Goal: Task Accomplishment & Management: Manage account settings

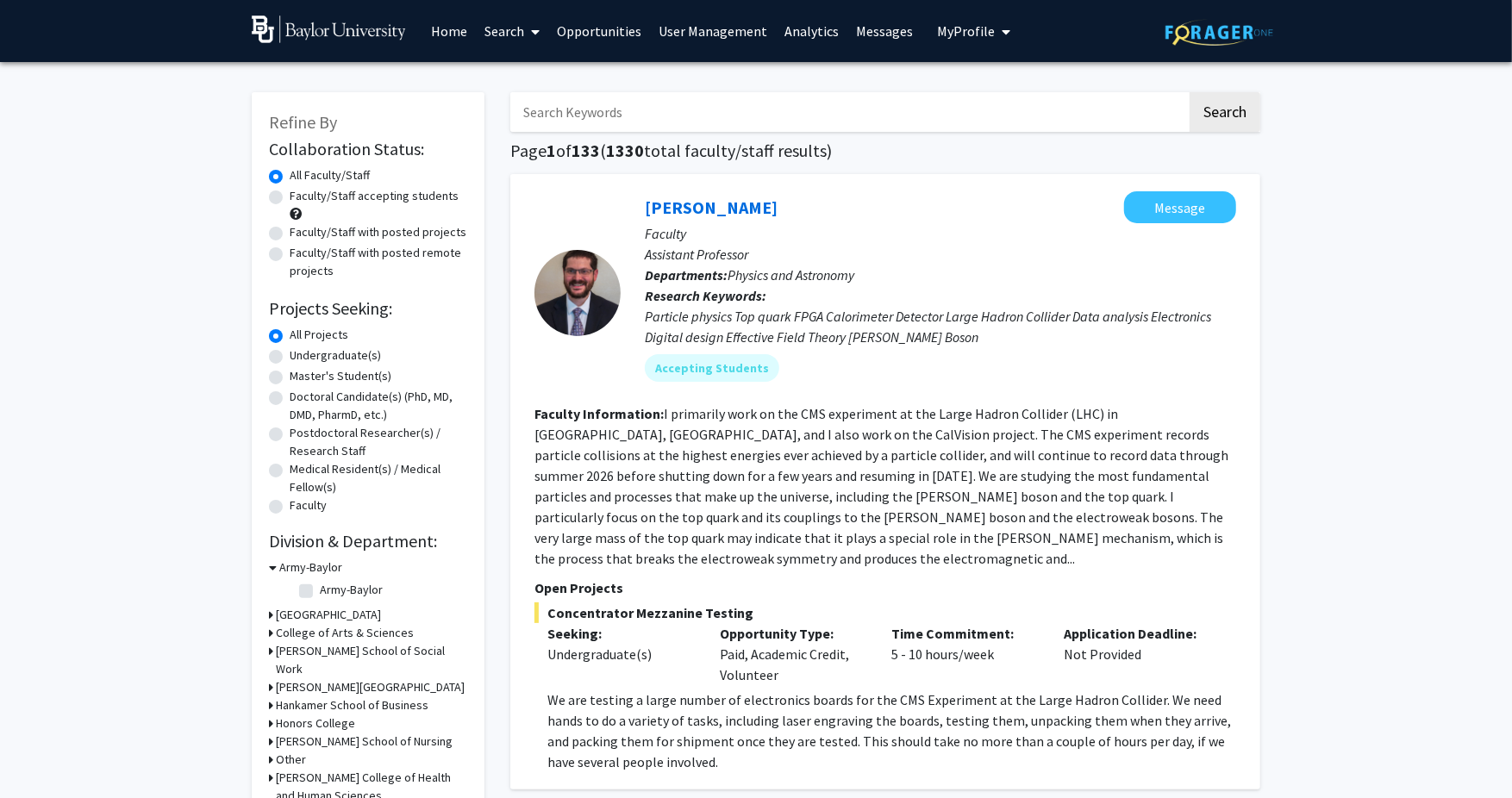
click at [443, 33] on link "Home" at bounding box center [450, 31] width 54 height 61
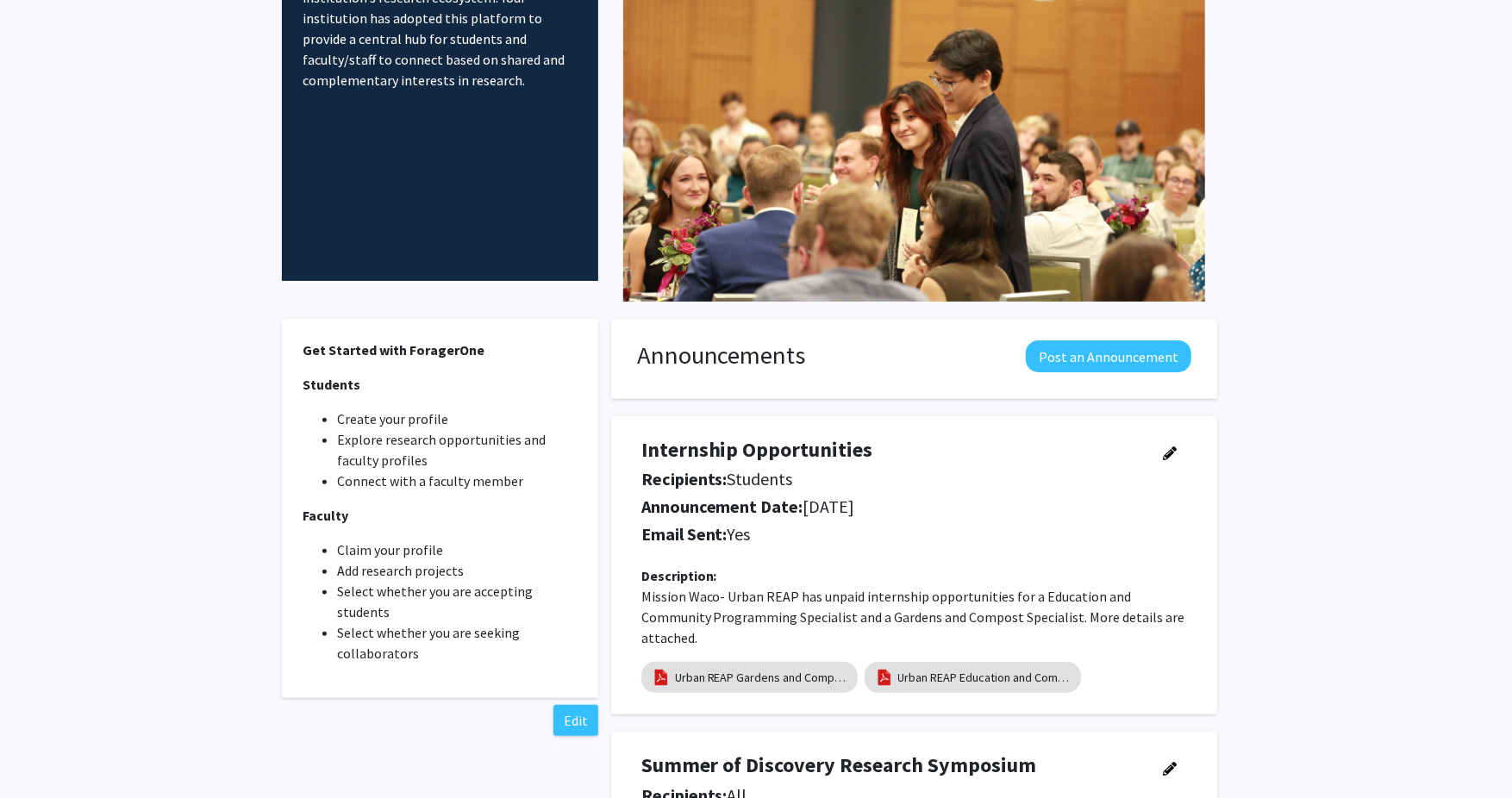
scroll to position [166, 0]
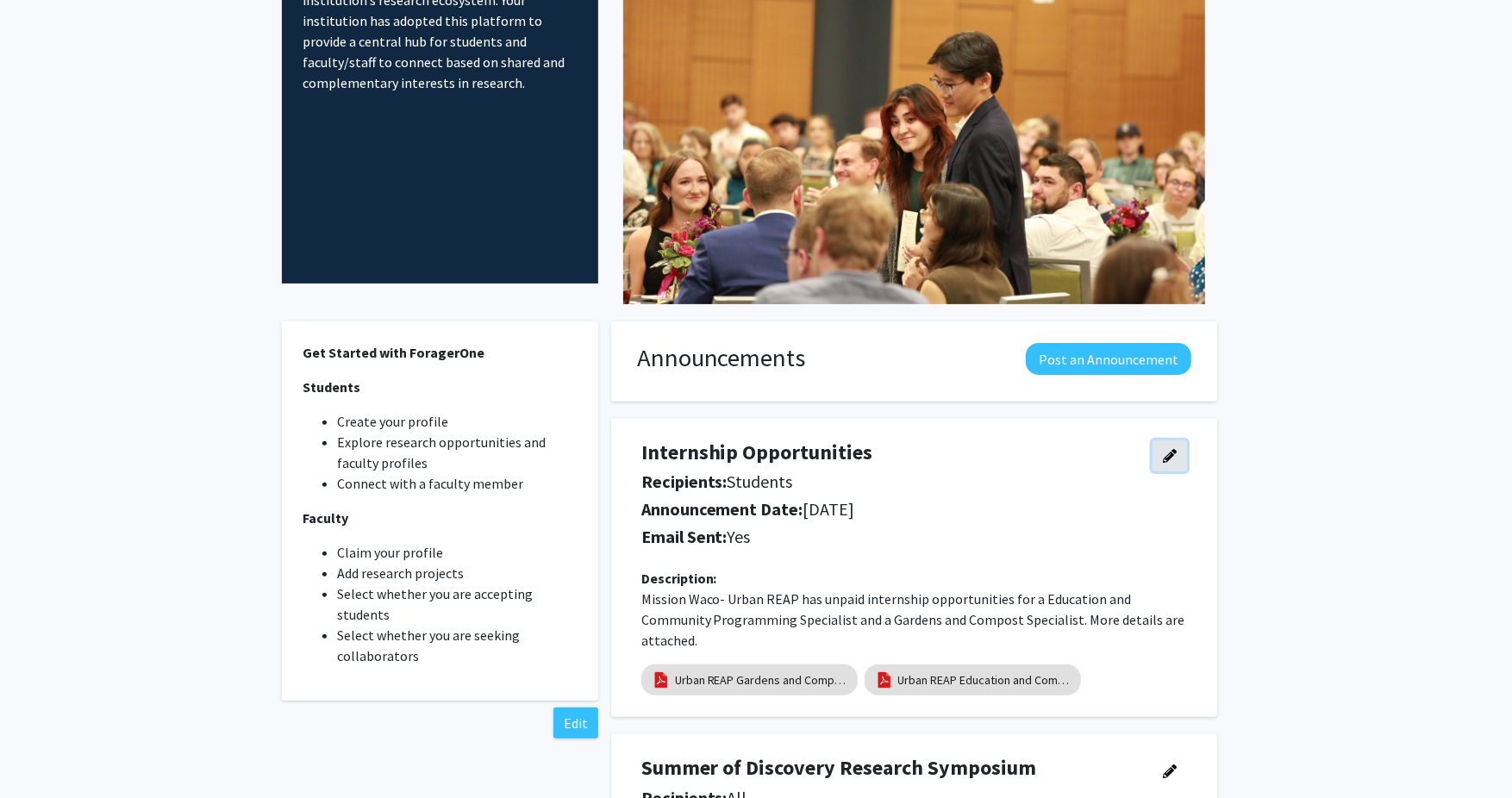
click at [1177, 457] on button "button" at bounding box center [1170, 456] width 34 height 31
select select "applicant"
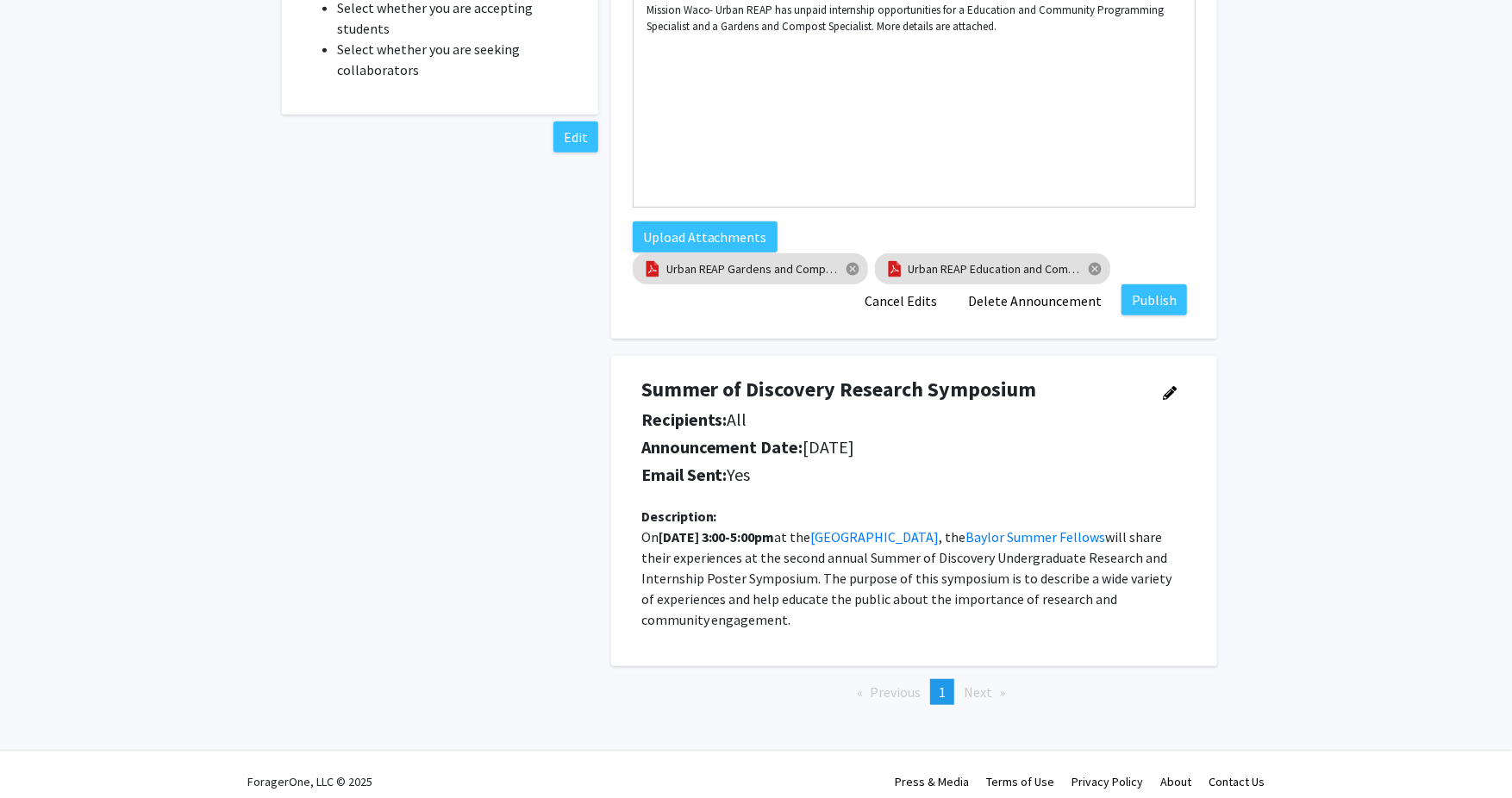
scroll to position [754, 0]
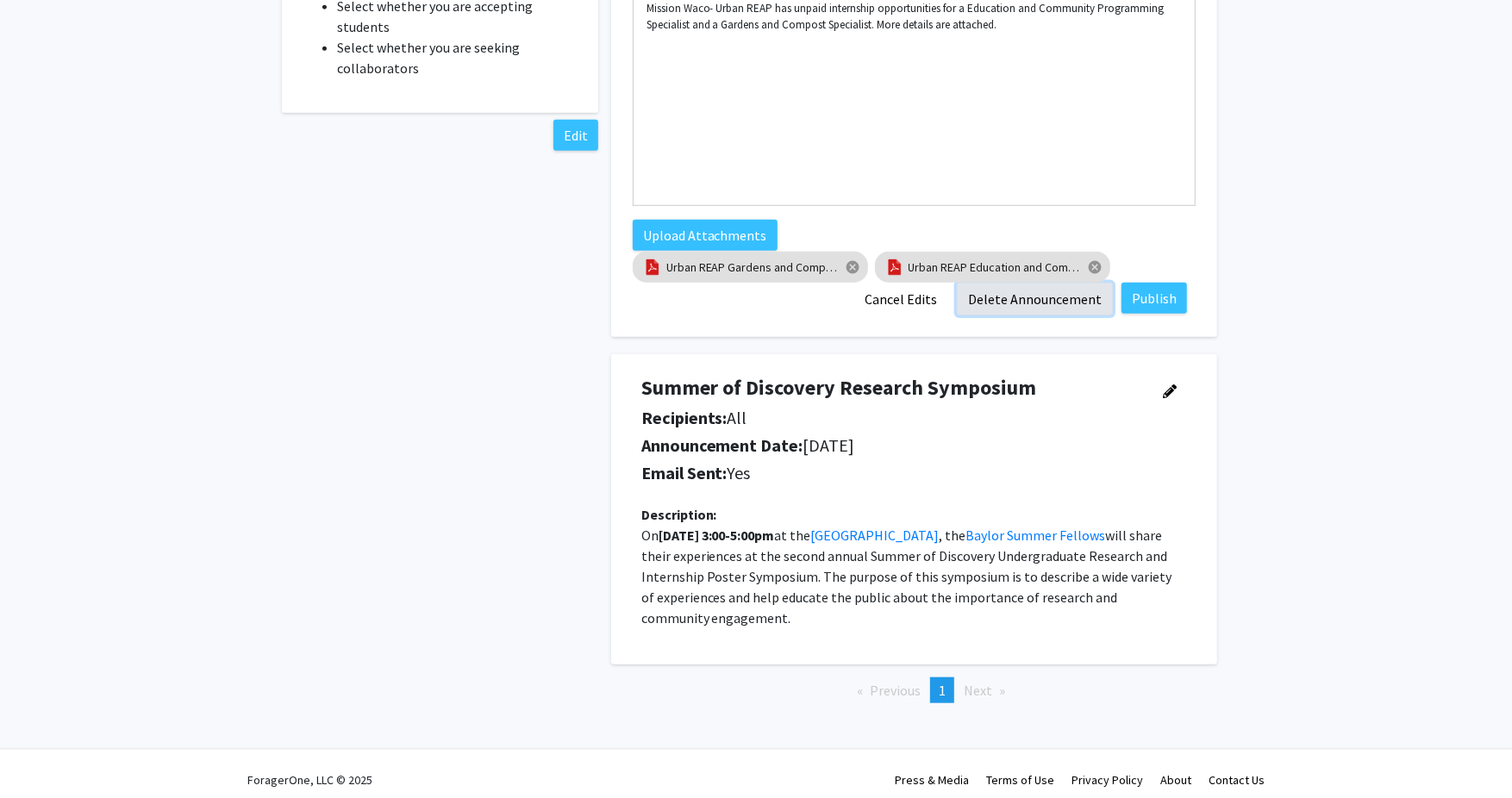
click at [1013, 305] on button "Delete Announcement" at bounding box center [1035, 298] width 156 height 32
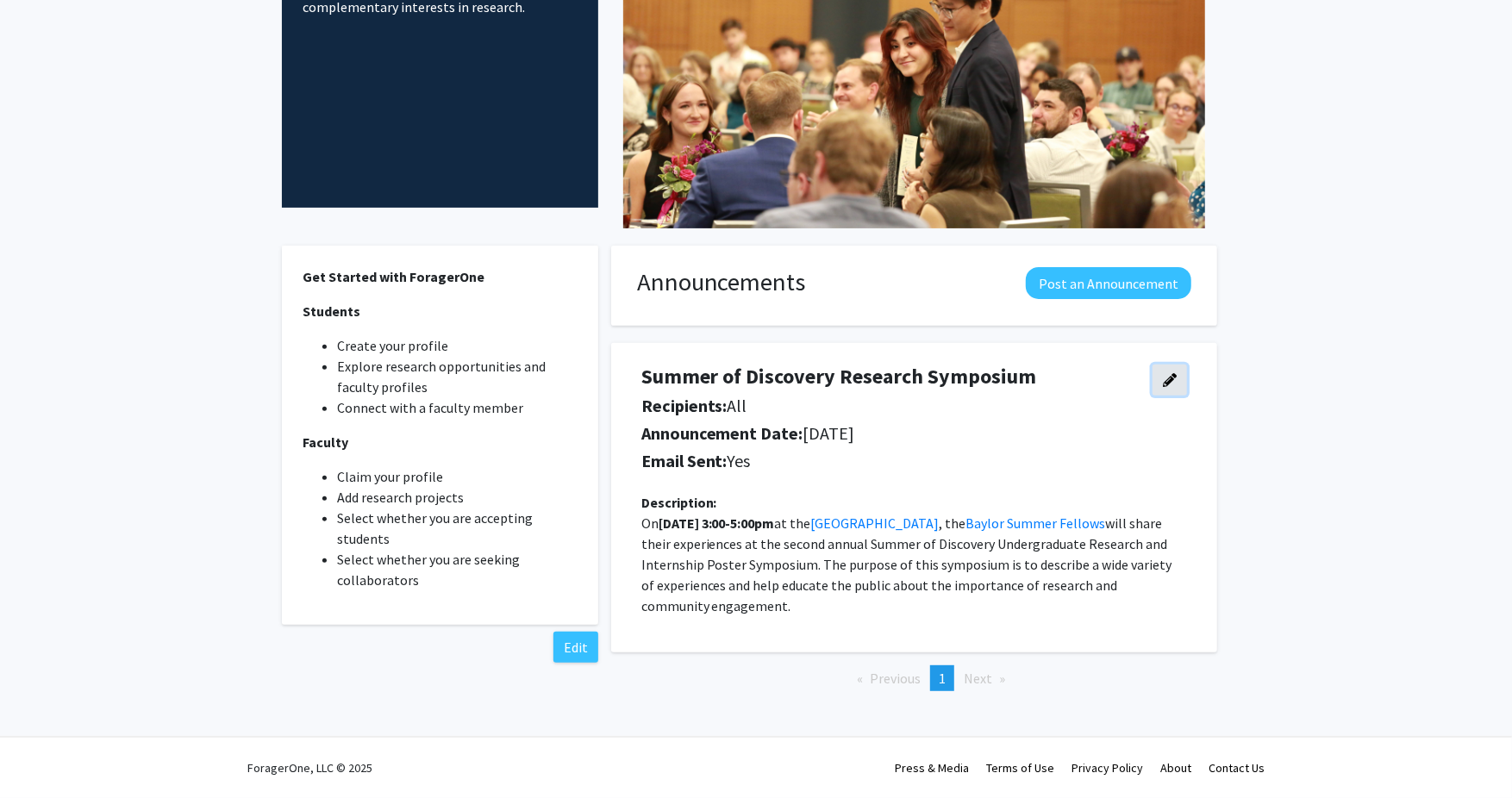
click at [1177, 392] on button "button" at bounding box center [1170, 379] width 34 height 31
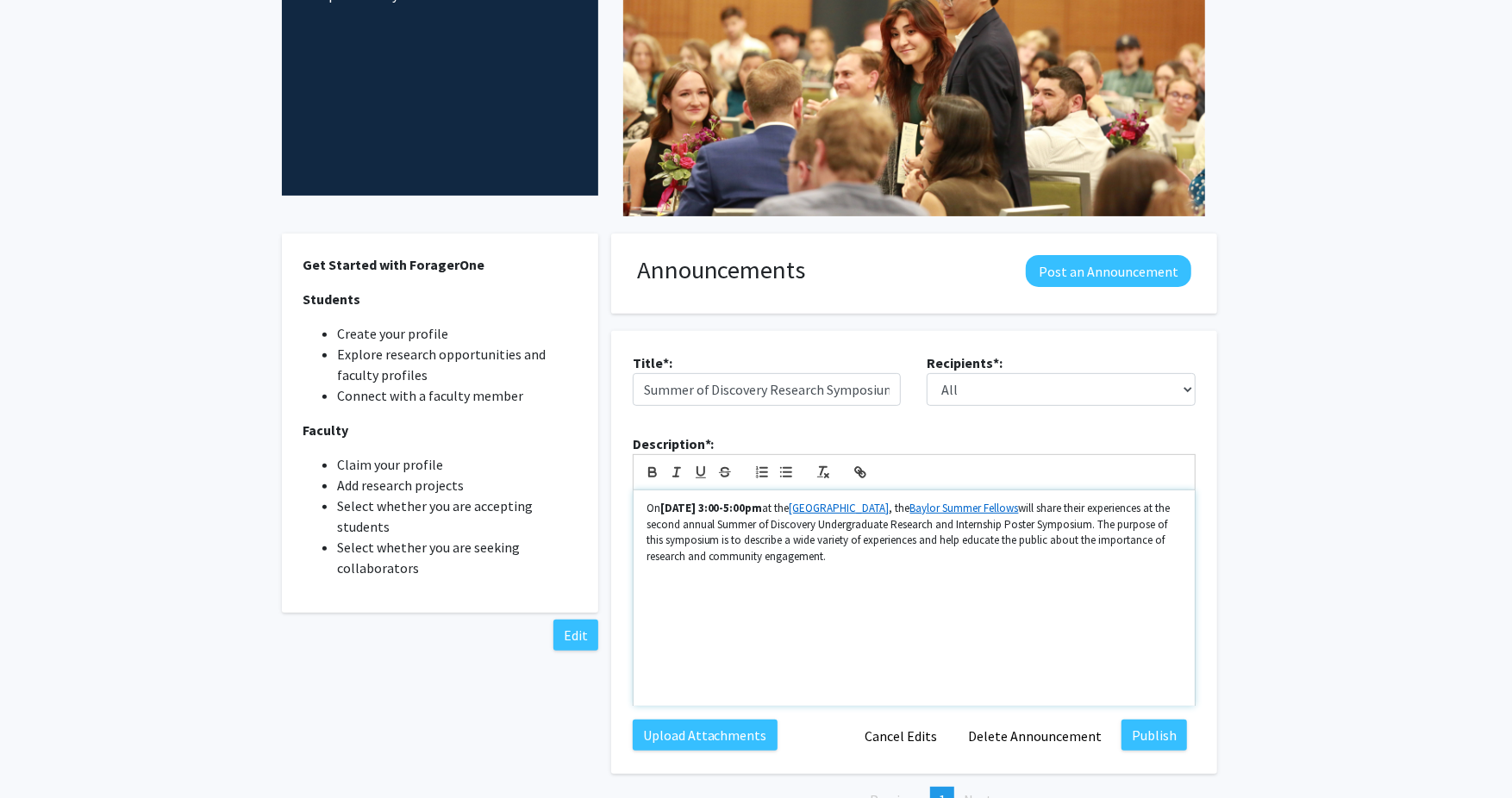
scroll to position [250, 0]
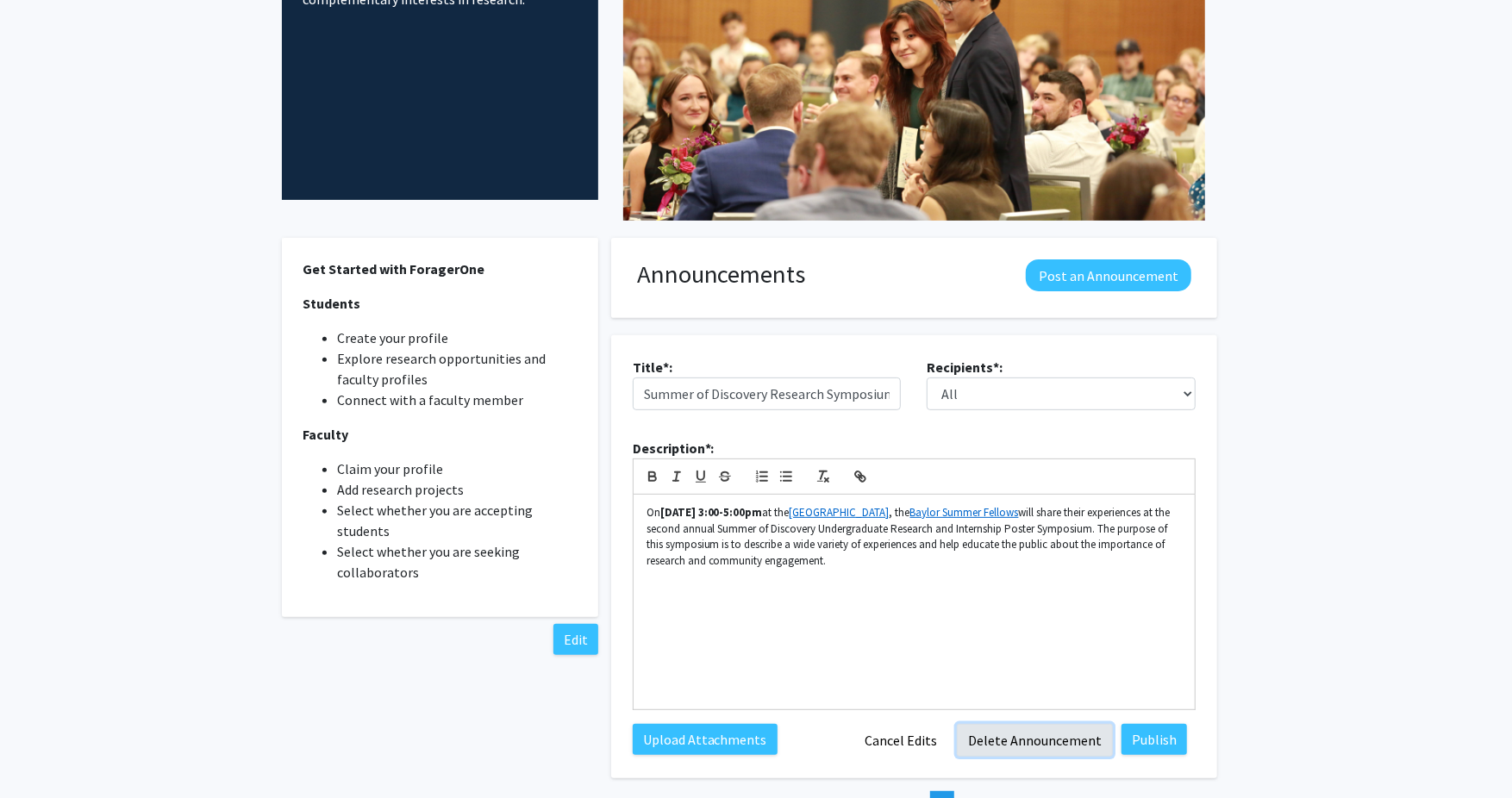
click at [1006, 752] on button "Delete Announcement" at bounding box center [1035, 740] width 156 height 32
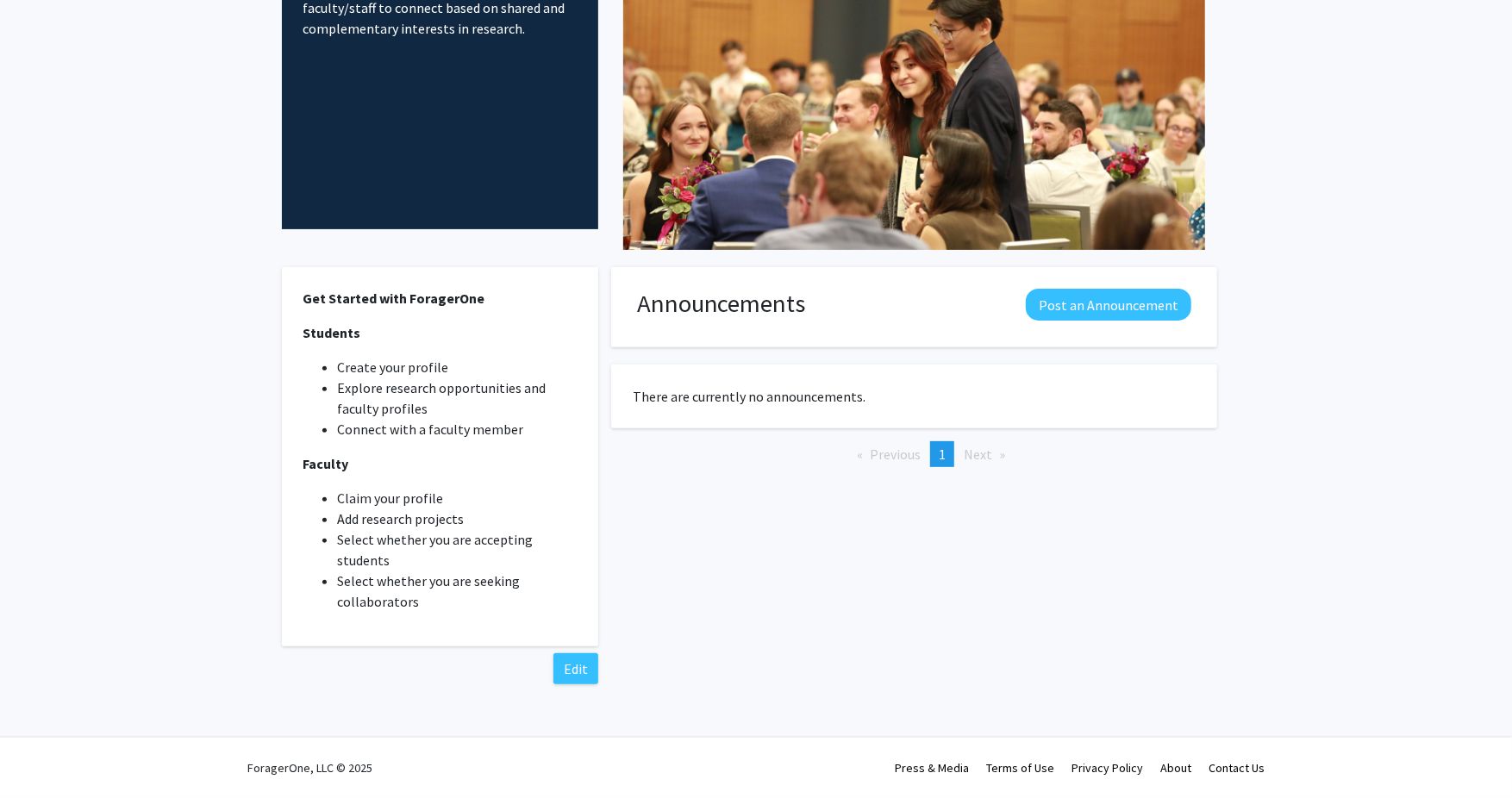
click at [975, 461] on li "Next page" at bounding box center [984, 454] width 59 height 25
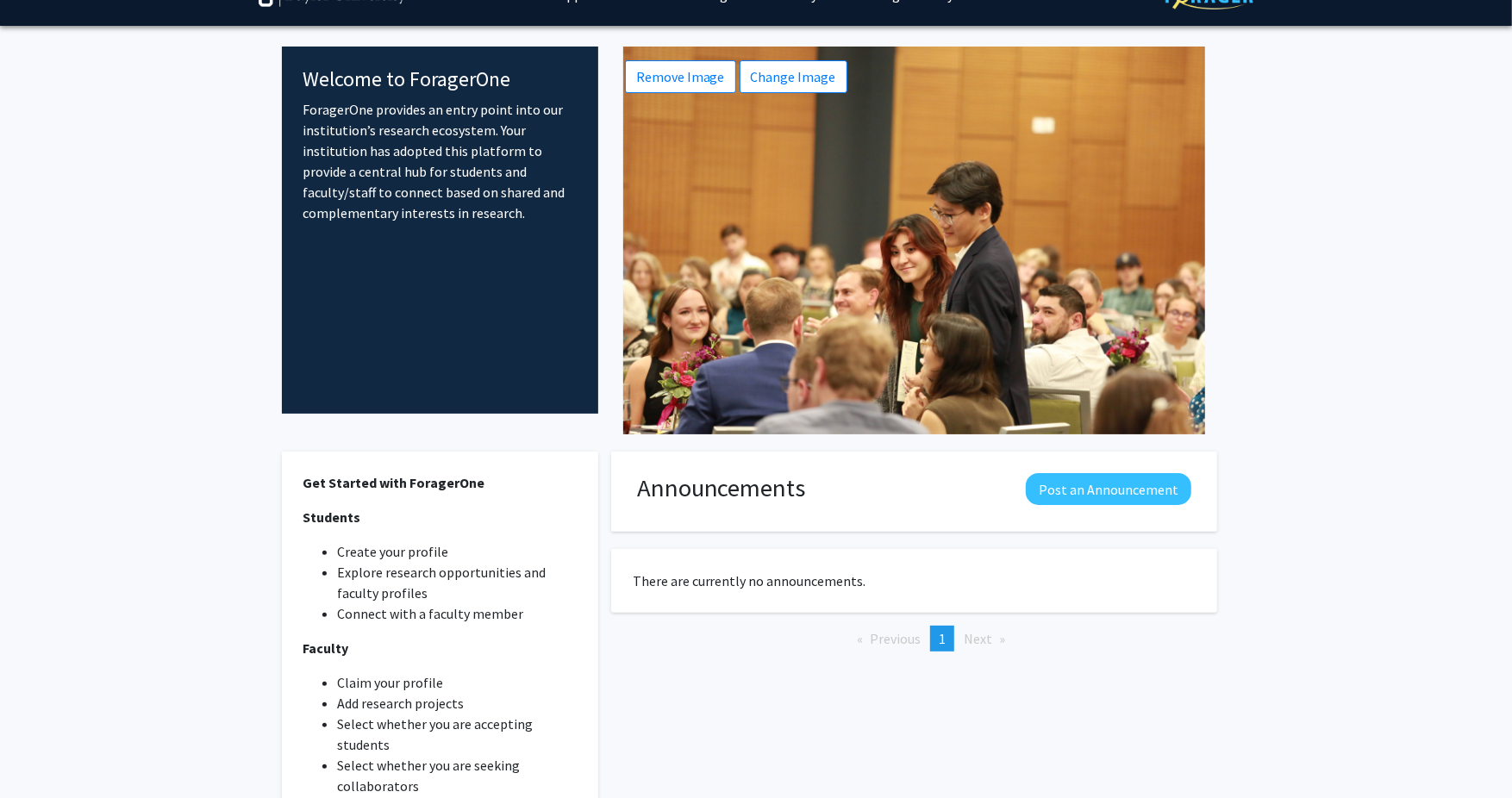
scroll to position [0, 0]
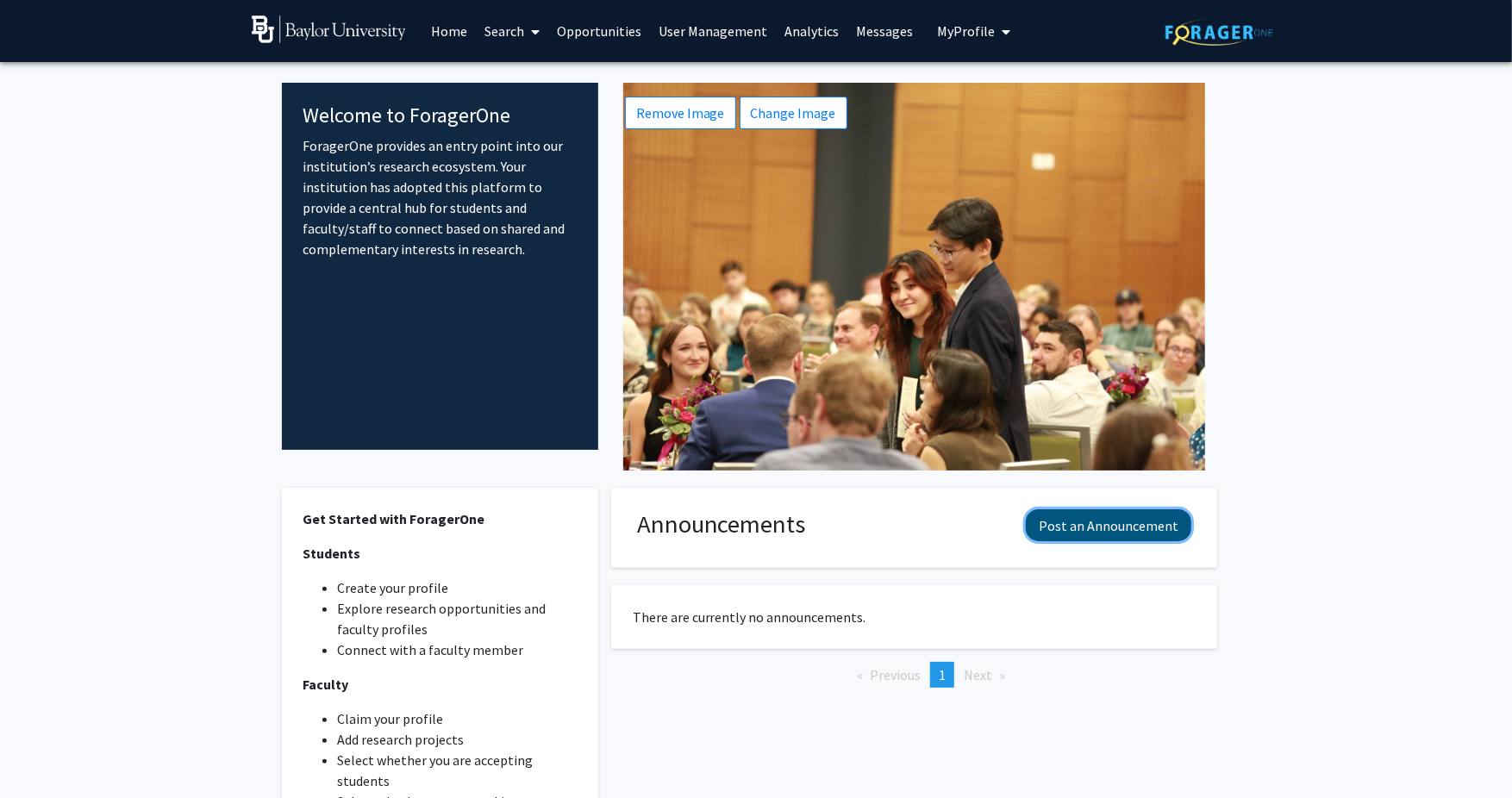
click at [1102, 530] on button "Post an Announcement" at bounding box center [1108, 525] width 166 height 32
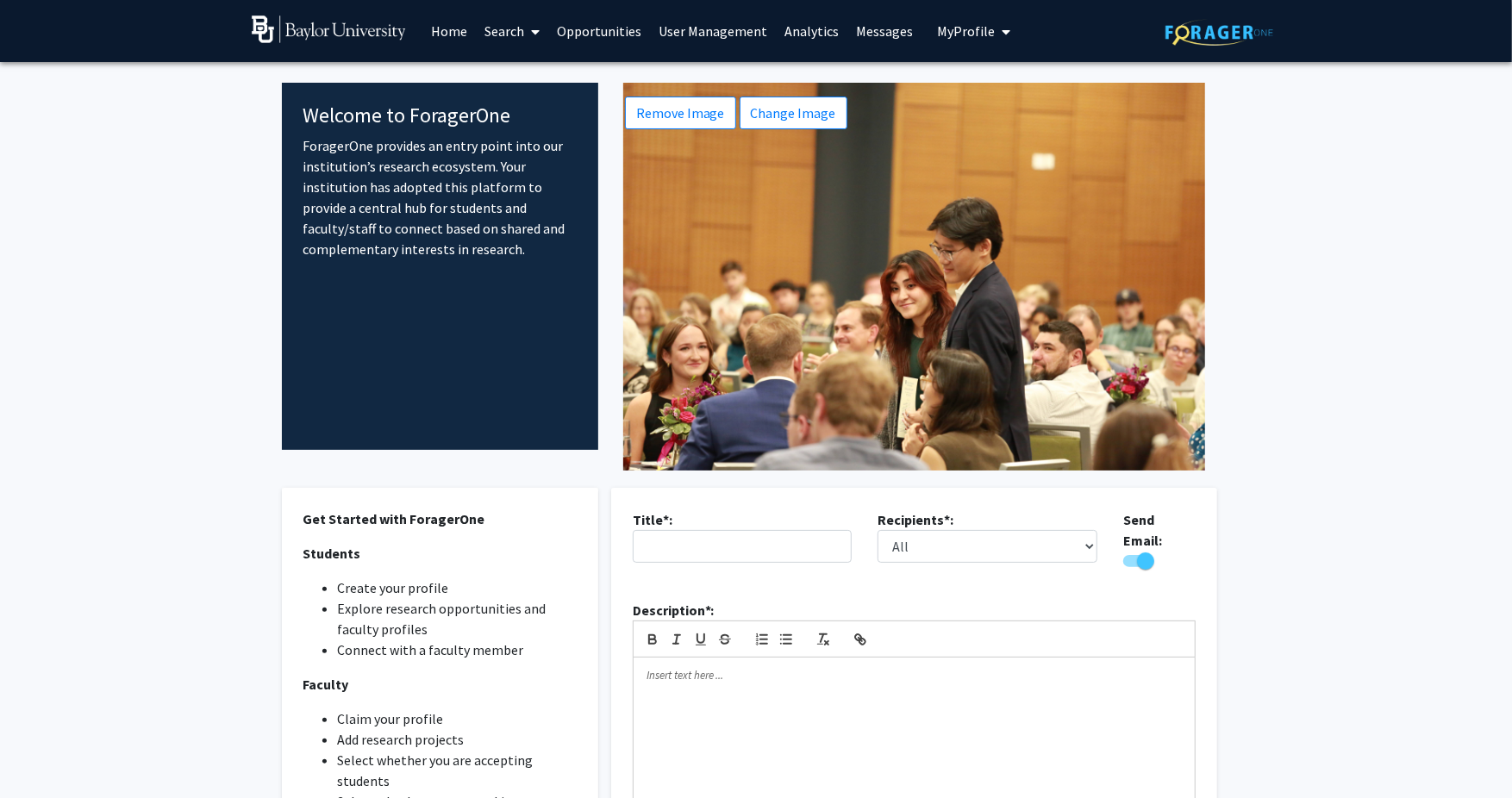
click at [456, 32] on link "Home" at bounding box center [450, 31] width 54 height 61
click at [446, 28] on link "Home" at bounding box center [450, 31] width 54 height 61
click at [516, 30] on link "Search" at bounding box center [513, 31] width 72 height 61
click at [549, 79] on span "Faculty/Staff" at bounding box center [540, 79] width 126 height 34
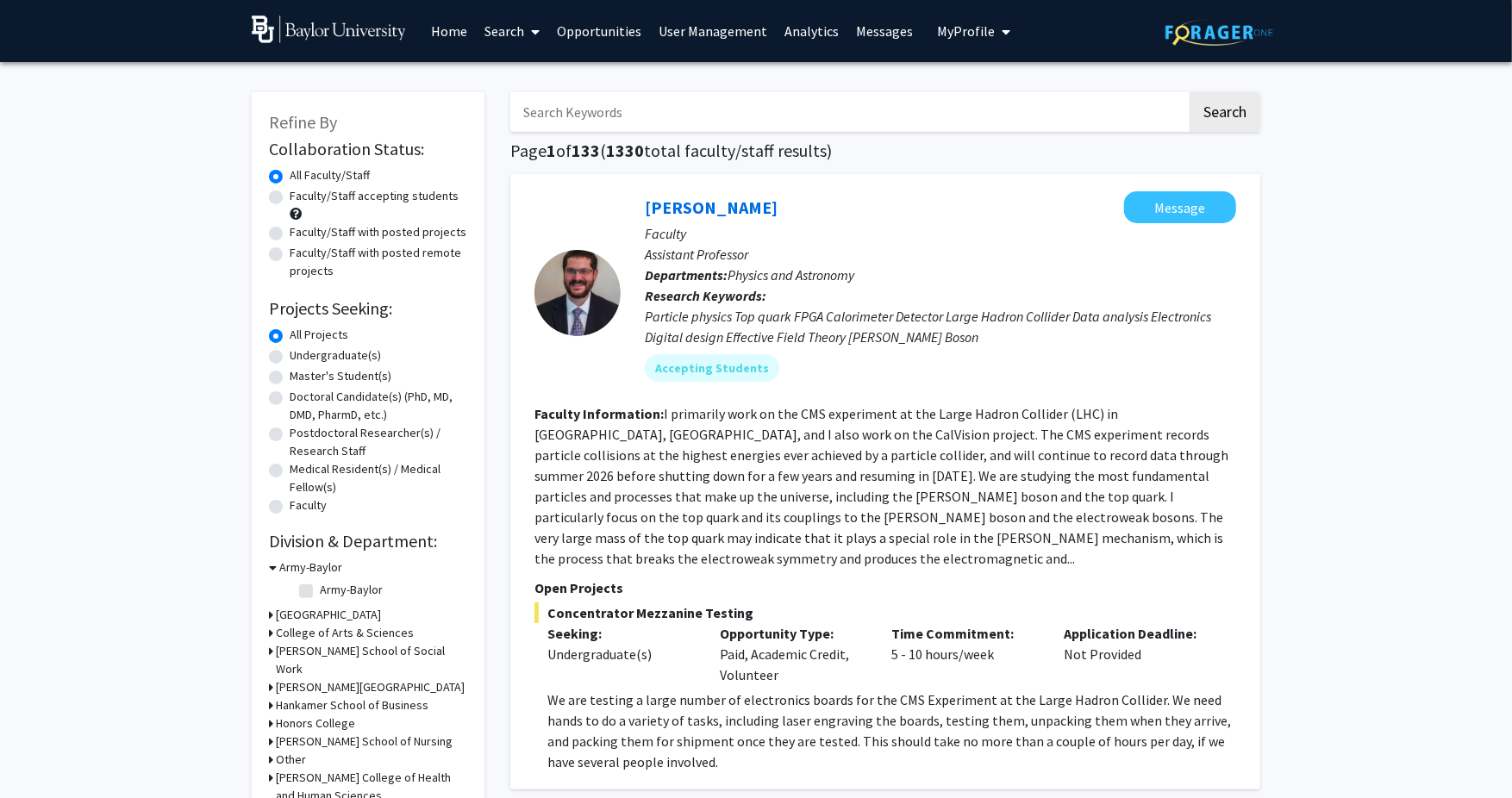
click at [290, 192] on label "Faculty/Staff accepting students" at bounding box center [374, 196] width 169 height 18
click at [290, 192] on input "Faculty/Staff accepting students" at bounding box center [295, 192] width 11 height 11
radio input "true"
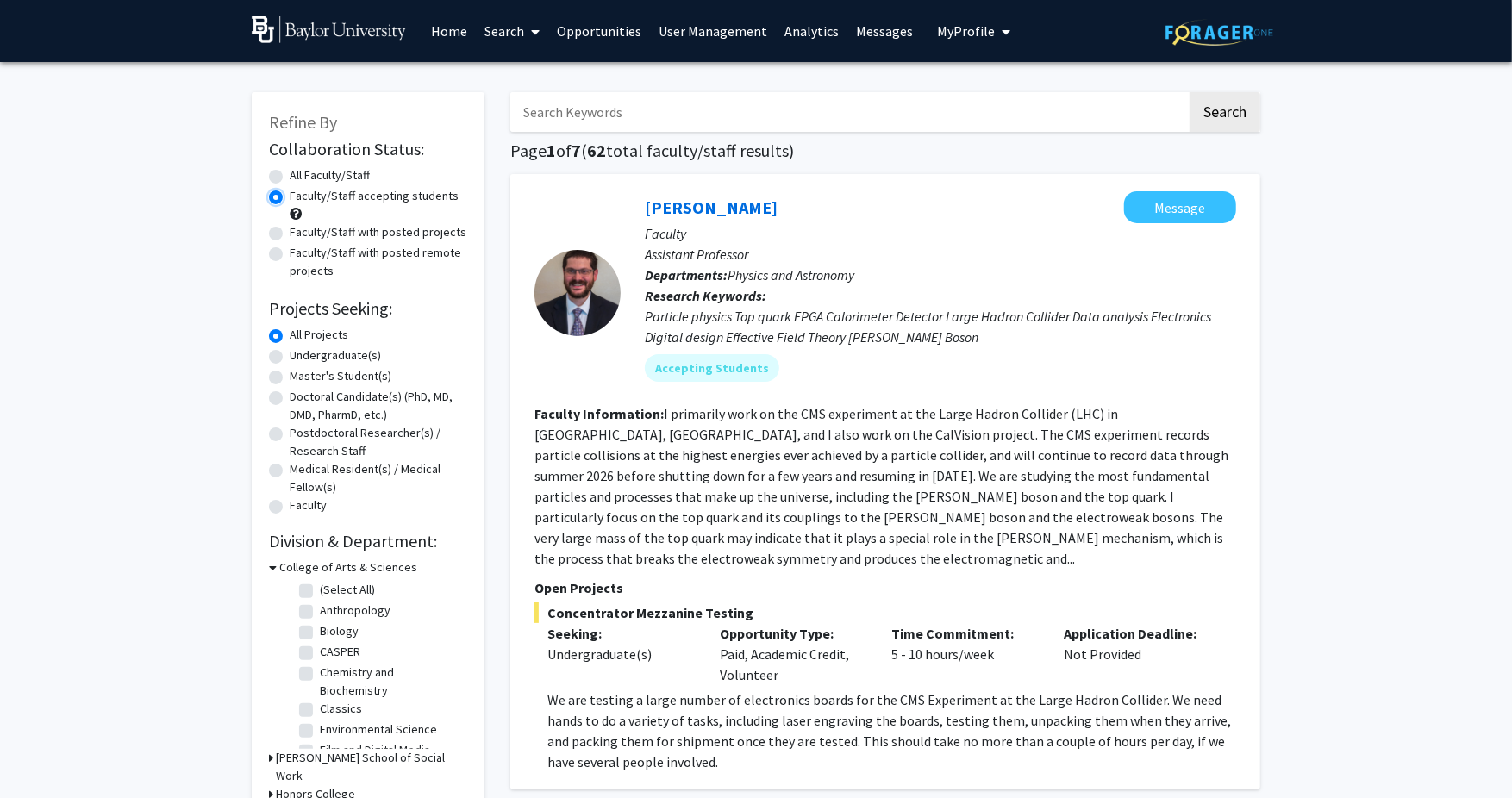
radio input "true"
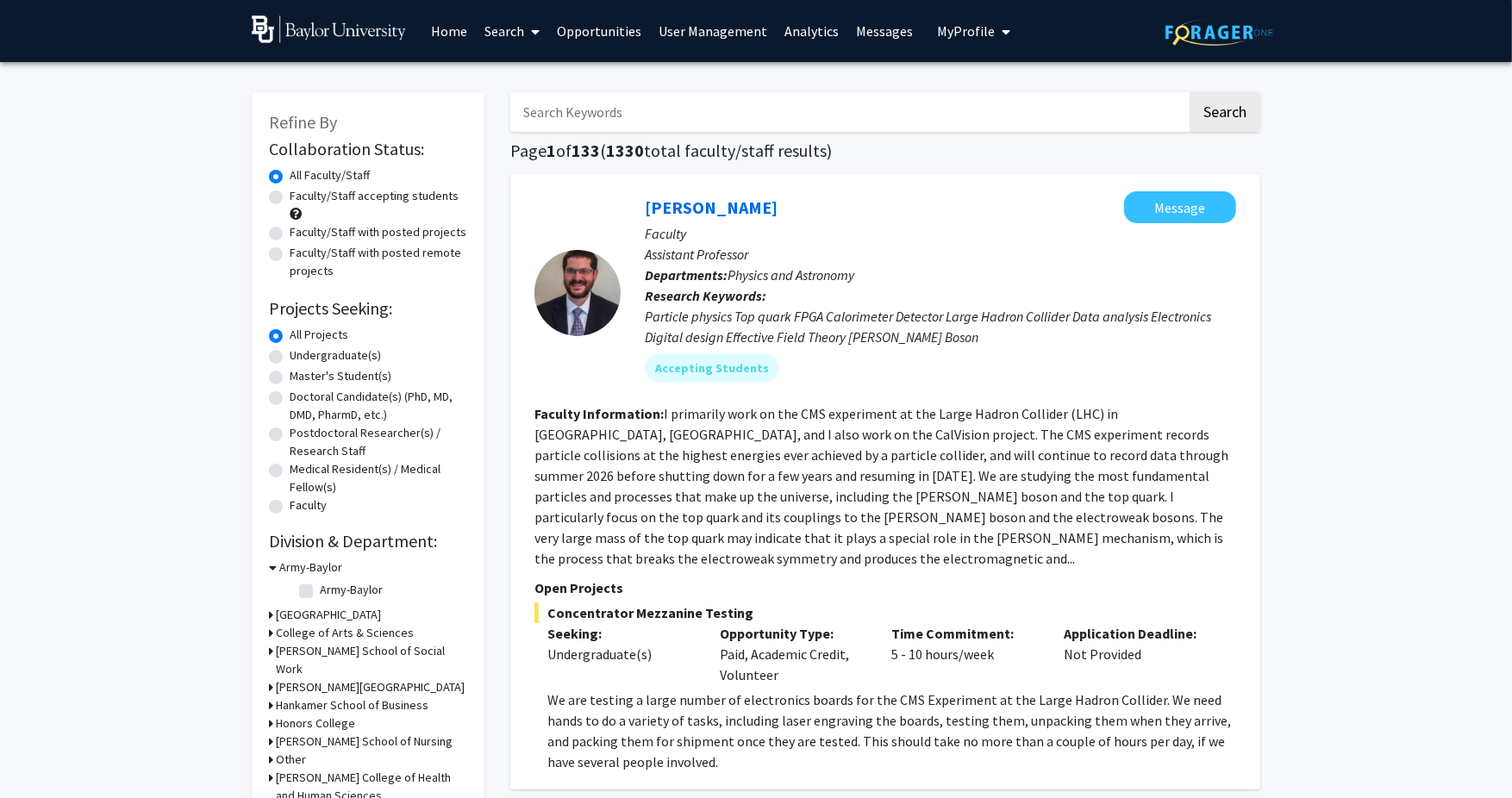
click at [742, 27] on link "User Management" at bounding box center [713, 31] width 126 height 61
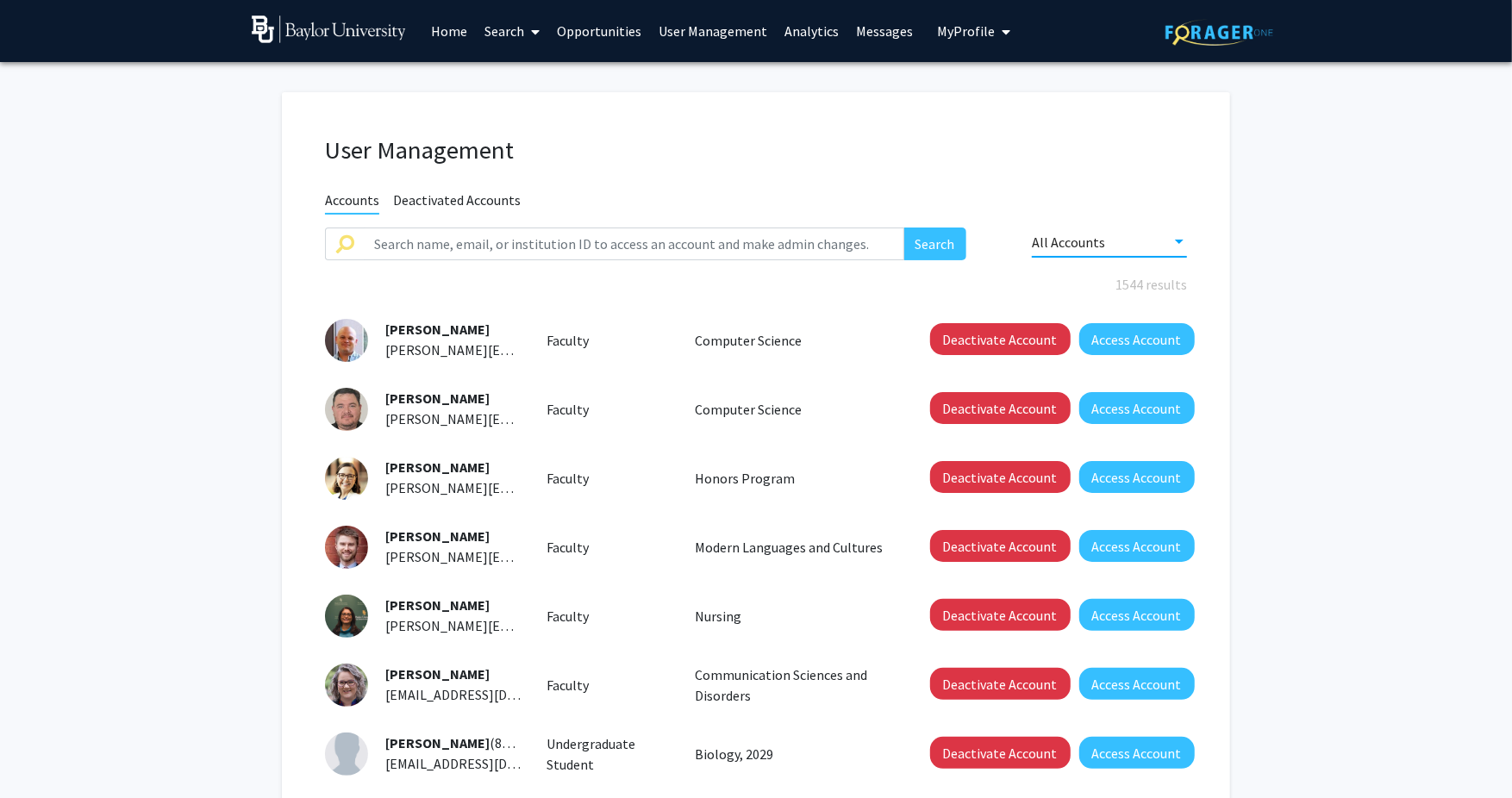
click at [1117, 243] on div "All Accounts" at bounding box center [1101, 242] width 140 height 16
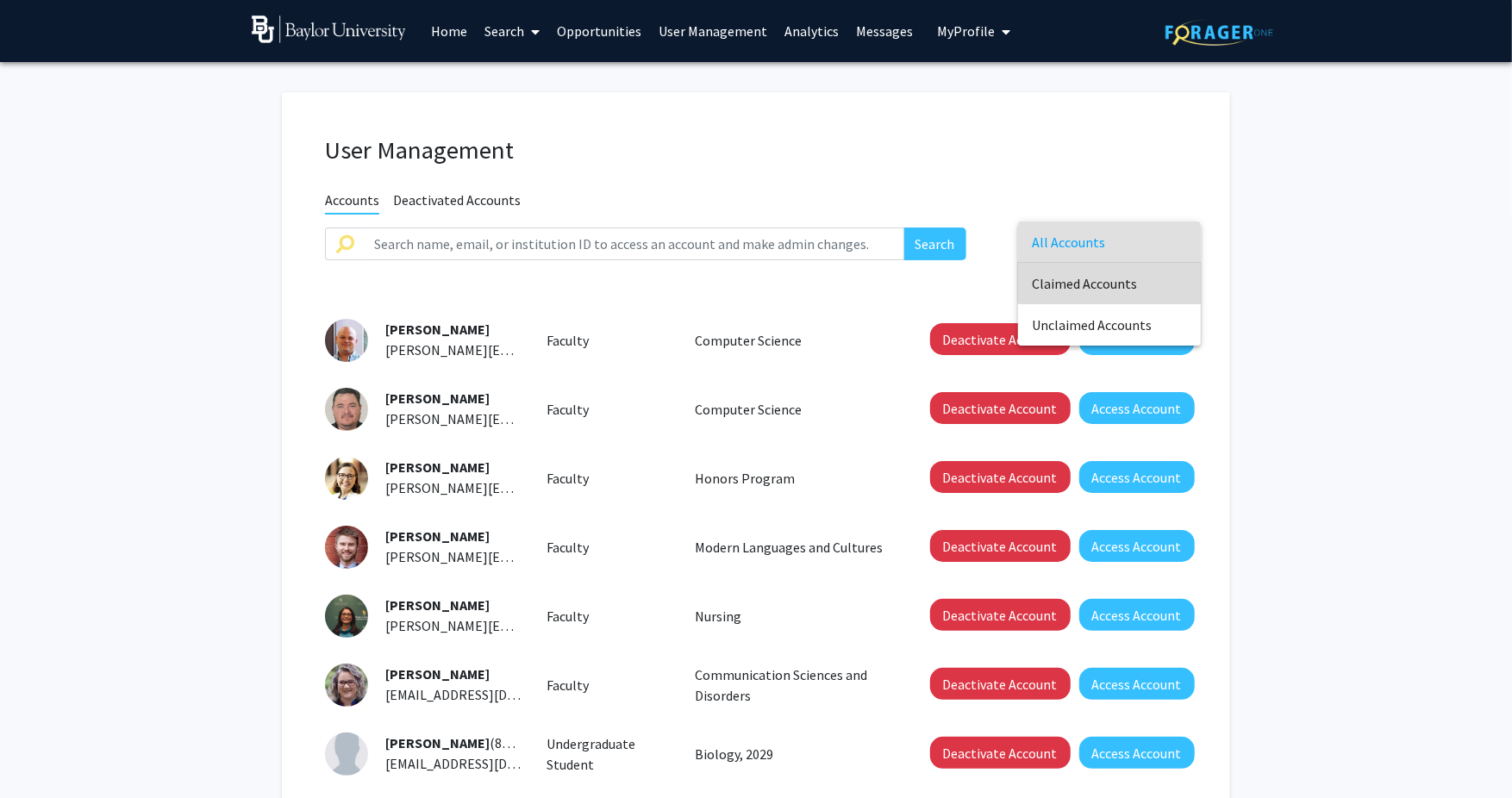
click at [1120, 277] on span "Claimed Accounts" at bounding box center [1109, 283] width 155 height 41
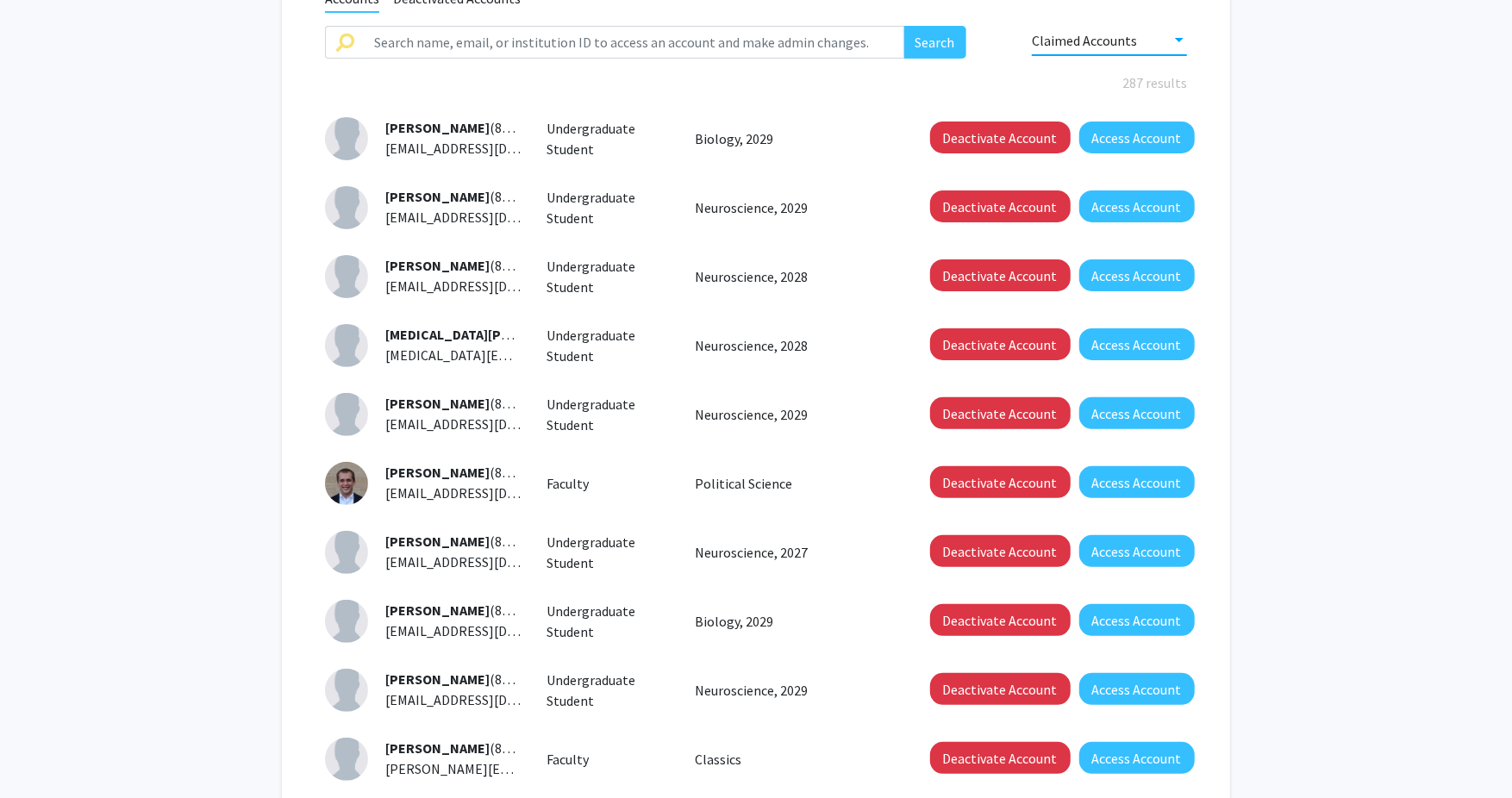
scroll to position [392, 0]
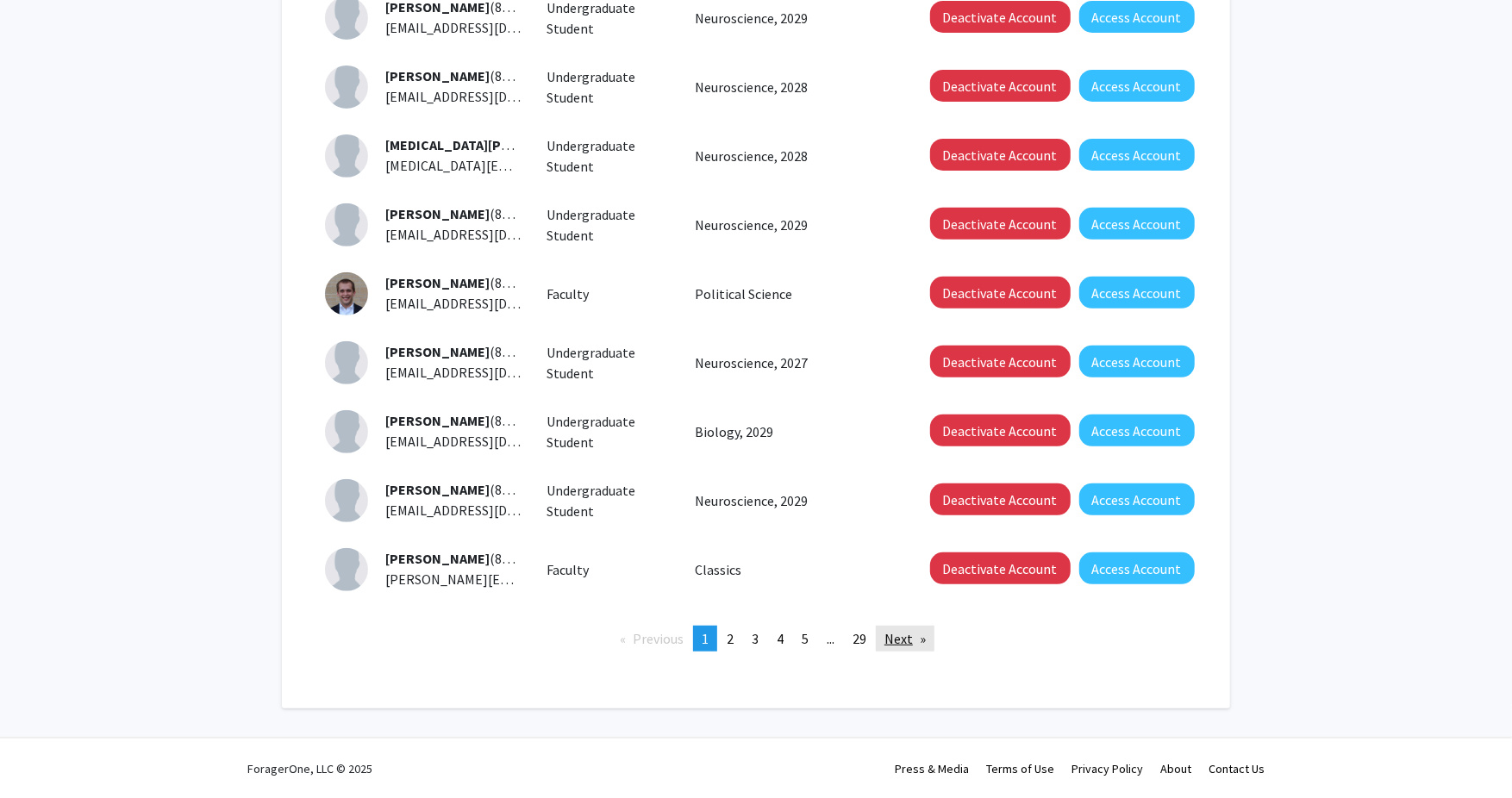
click at [889, 636] on link "Next page" at bounding box center [904, 638] width 59 height 25
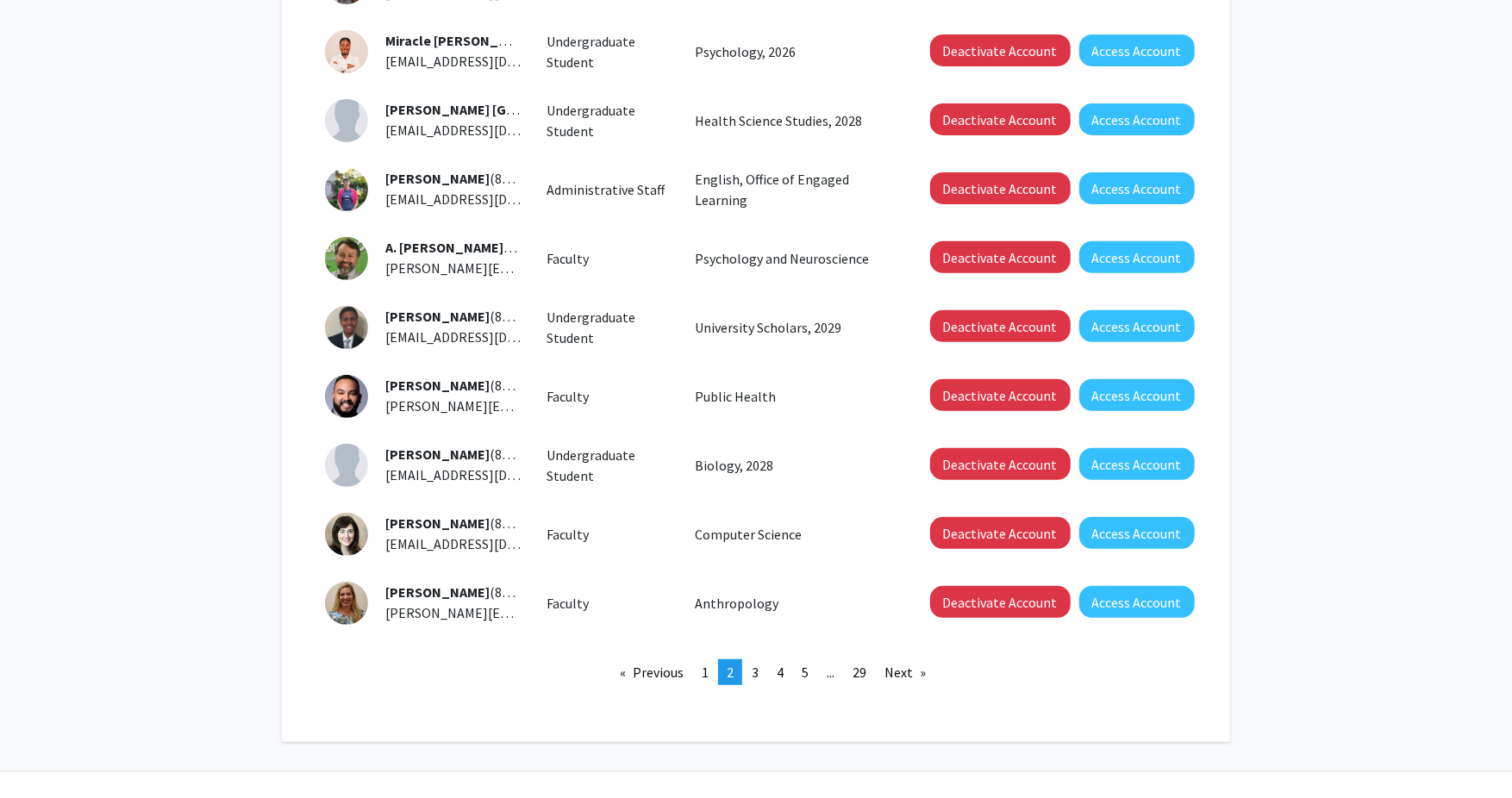
scroll to position [364, 0]
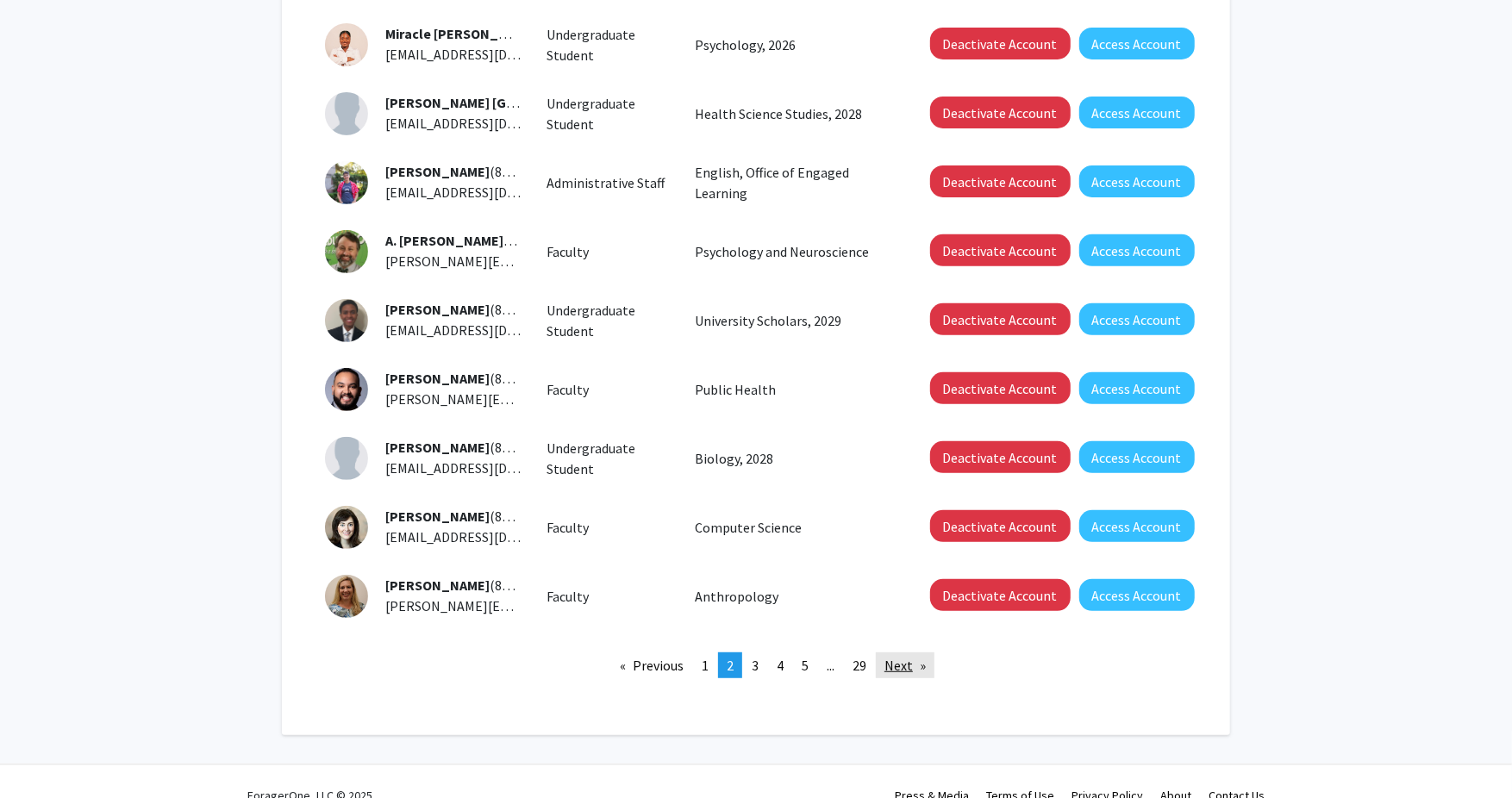
click at [894, 662] on link "Next page" at bounding box center [904, 665] width 59 height 25
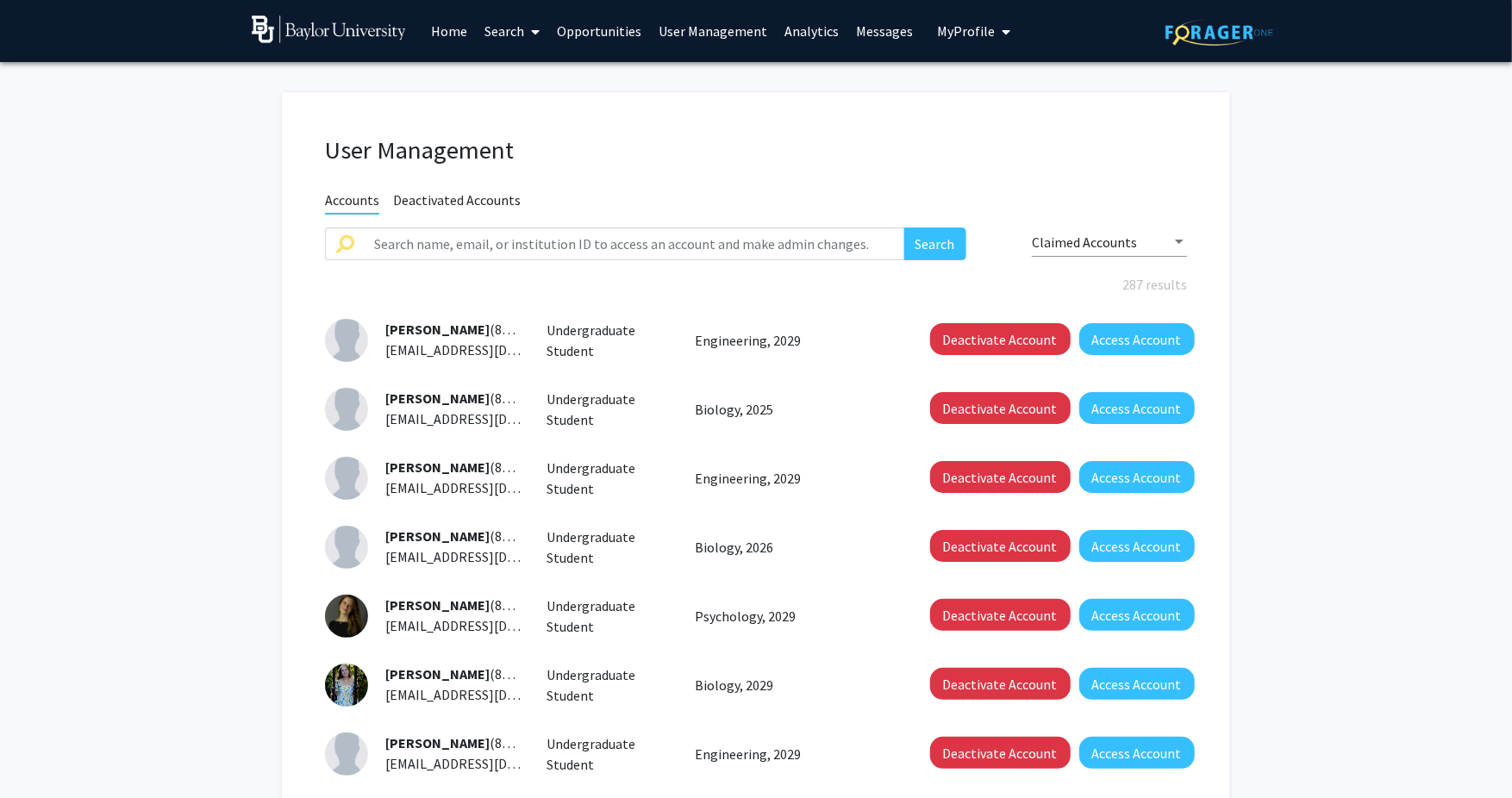
click at [442, 38] on link "Home" at bounding box center [450, 31] width 54 height 61
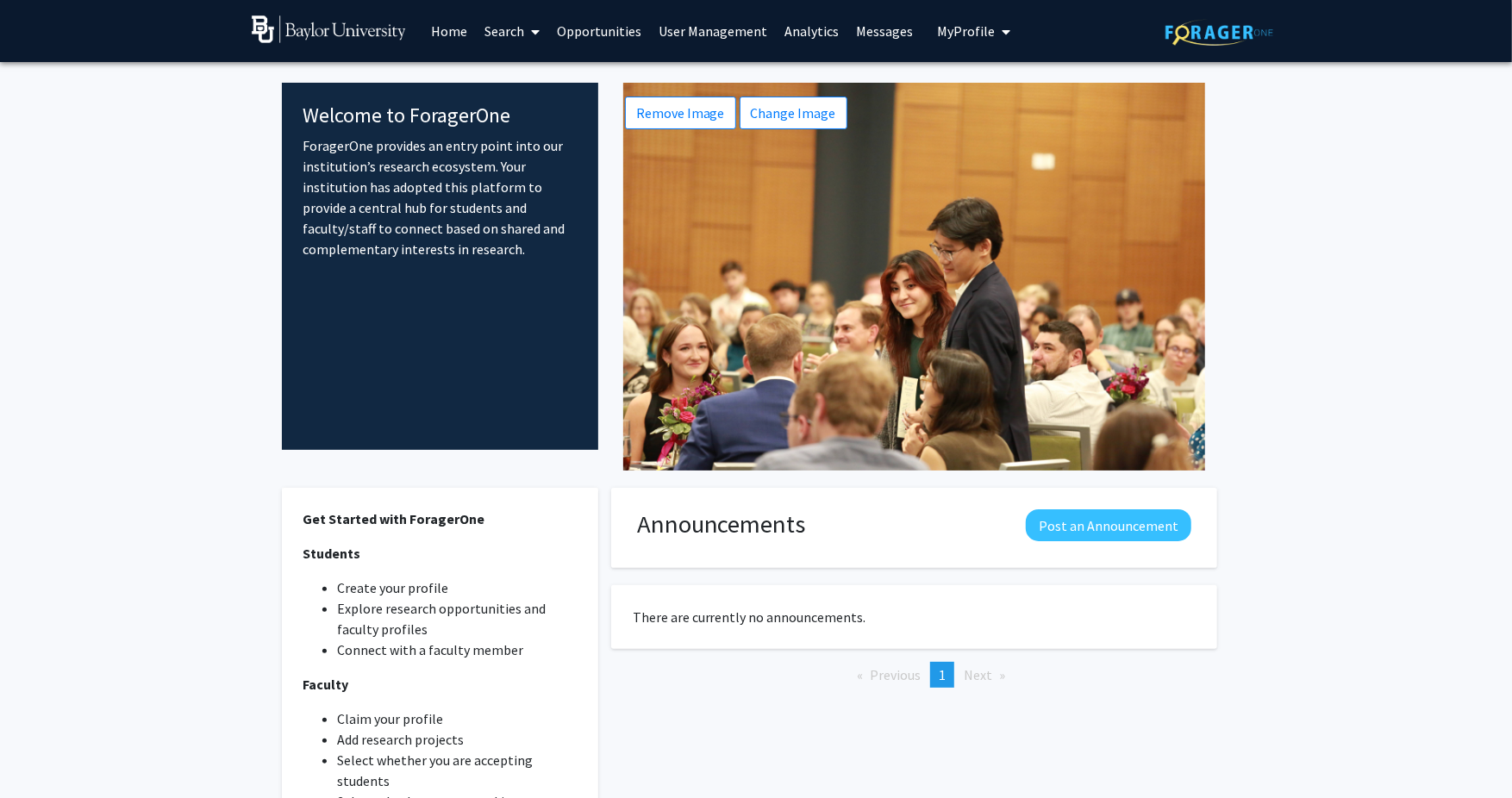
click at [677, 26] on link "User Management" at bounding box center [713, 31] width 126 height 61
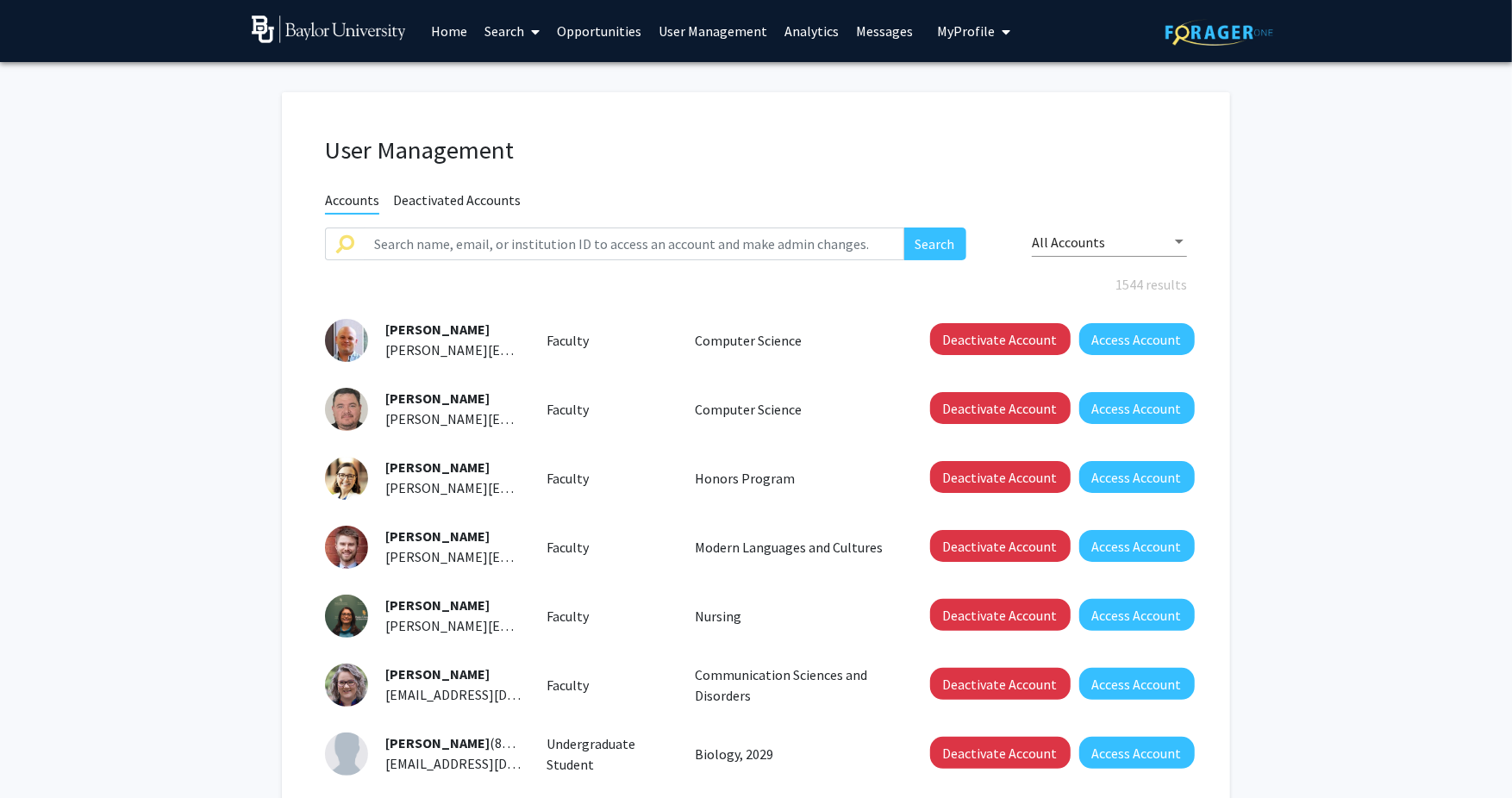
click at [1146, 178] on div "User Management Accounts Deactivated Accounts Search All Accounts 1544 results …" at bounding box center [756, 596] width 948 height 1008
click at [892, 26] on link "Messages" at bounding box center [885, 31] width 74 height 61
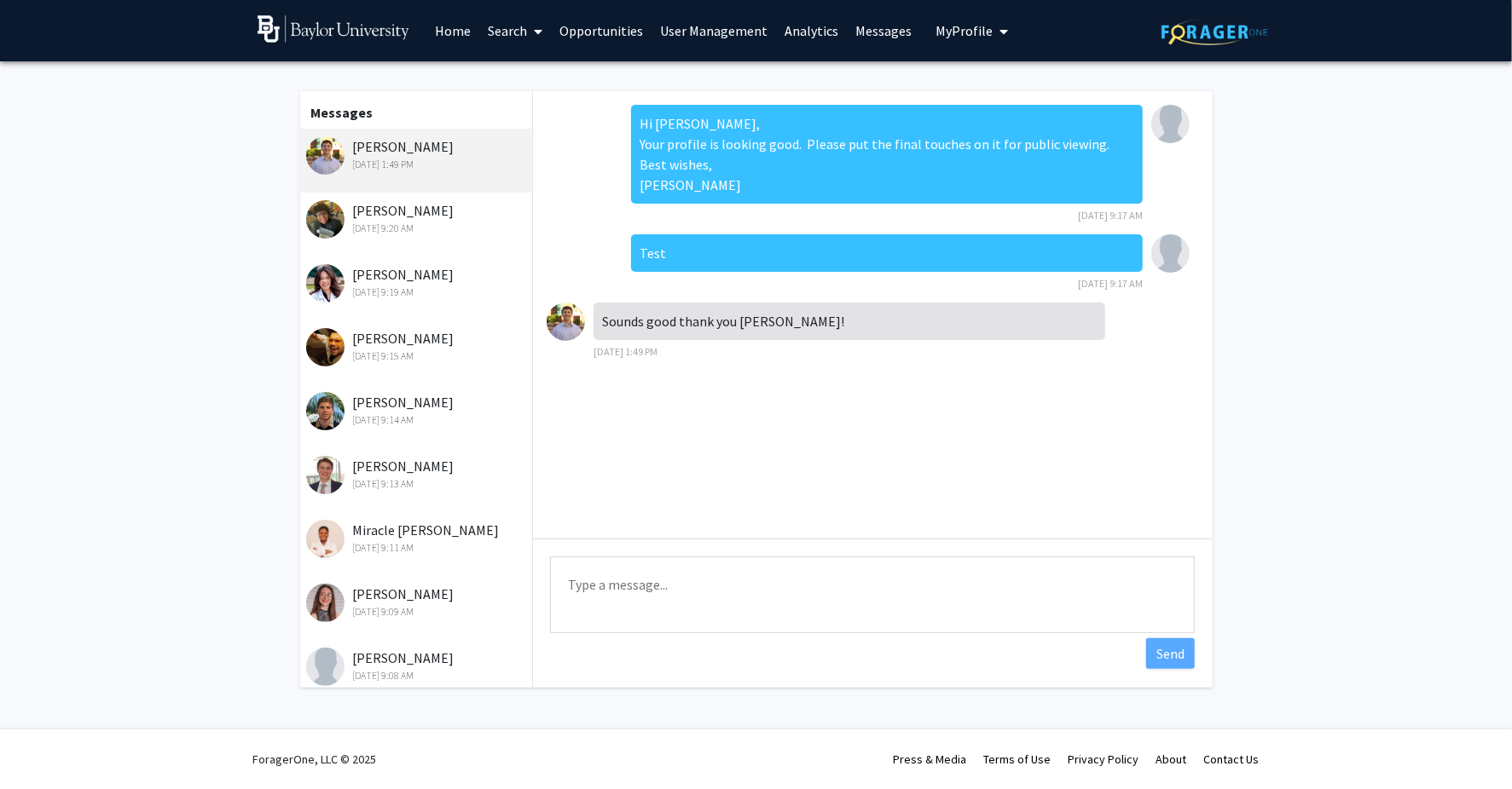
click at [443, 30] on link "Home" at bounding box center [452, 30] width 53 height 60
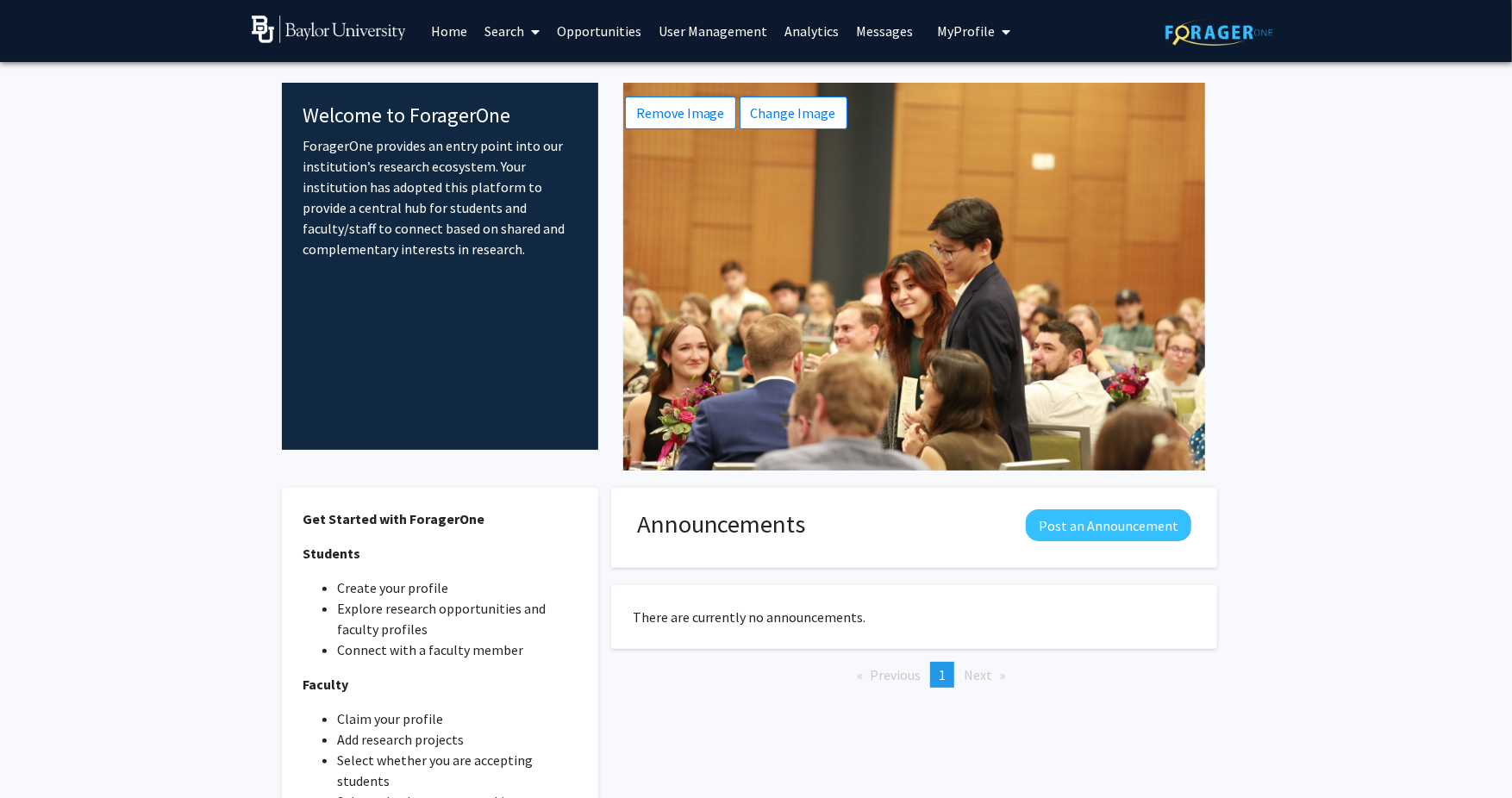
click at [456, 35] on link "Home" at bounding box center [450, 31] width 54 height 61
click at [500, 25] on link "Search" at bounding box center [513, 31] width 72 height 61
click at [579, 24] on link "Opportunities" at bounding box center [600, 31] width 102 height 61
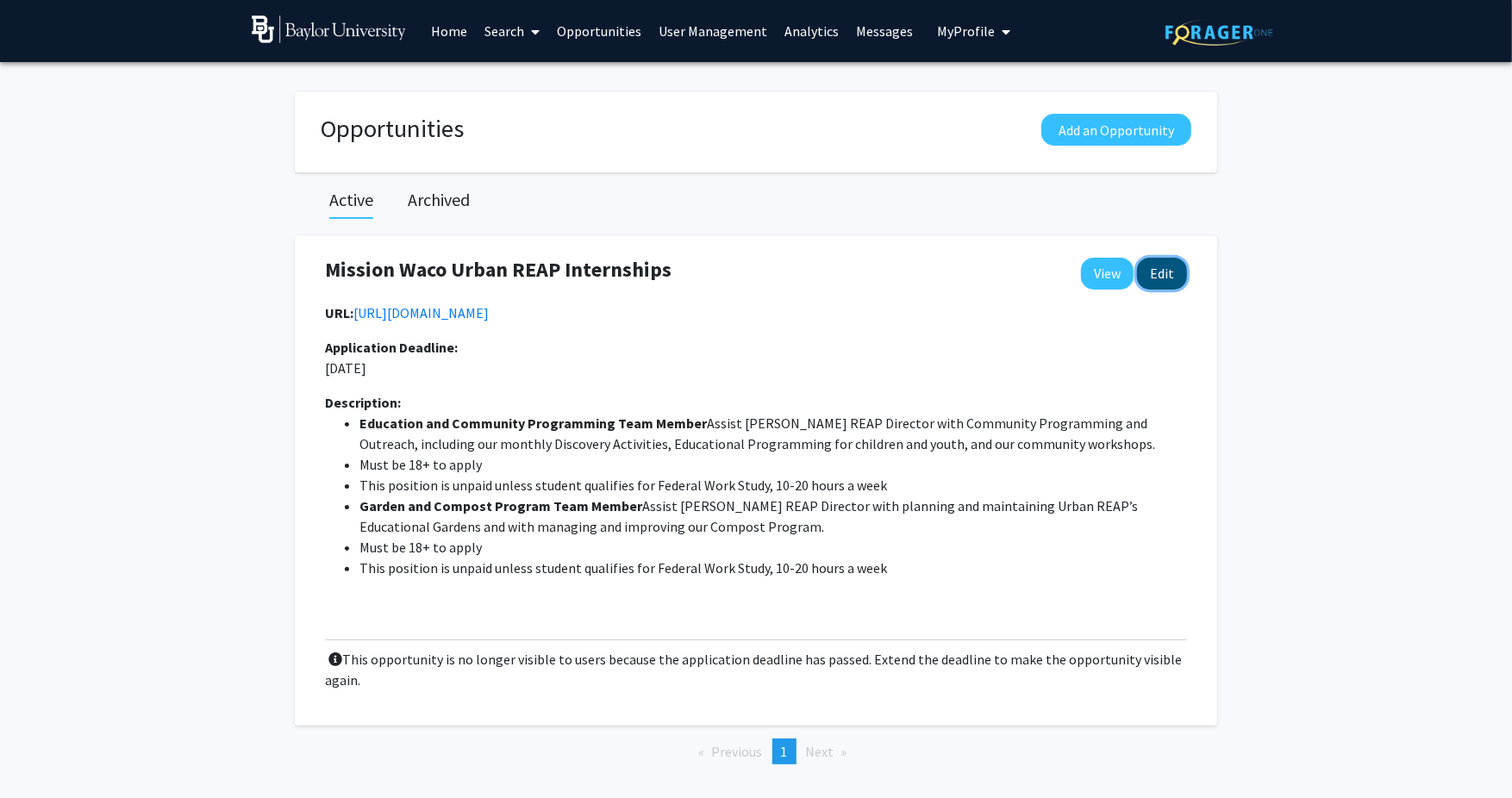
click at [1156, 270] on button "Edit" at bounding box center [1162, 274] width 50 height 32
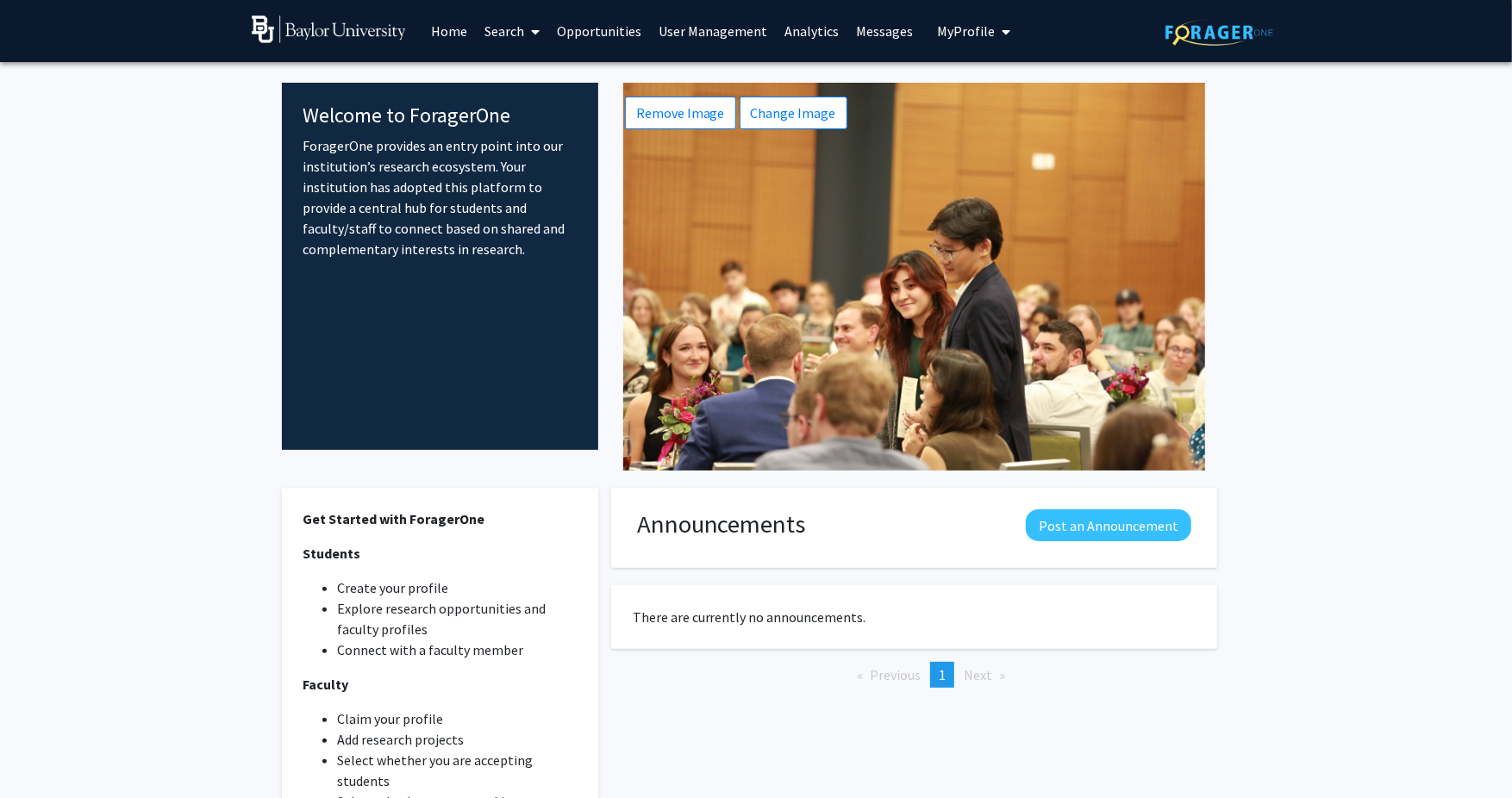
click at [593, 35] on link "Opportunities" at bounding box center [600, 31] width 102 height 61
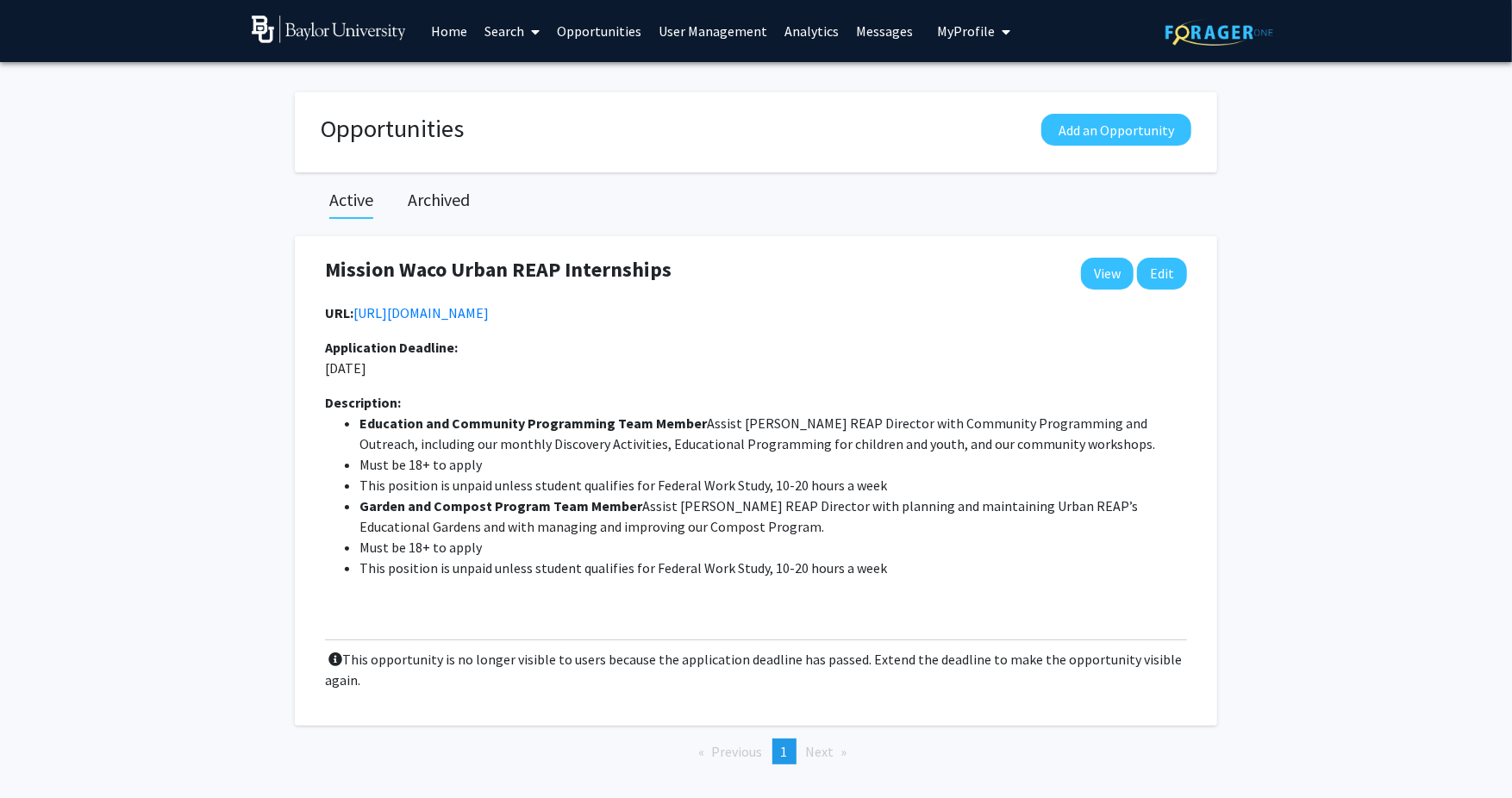
click at [695, 29] on link "User Management" at bounding box center [713, 31] width 126 height 61
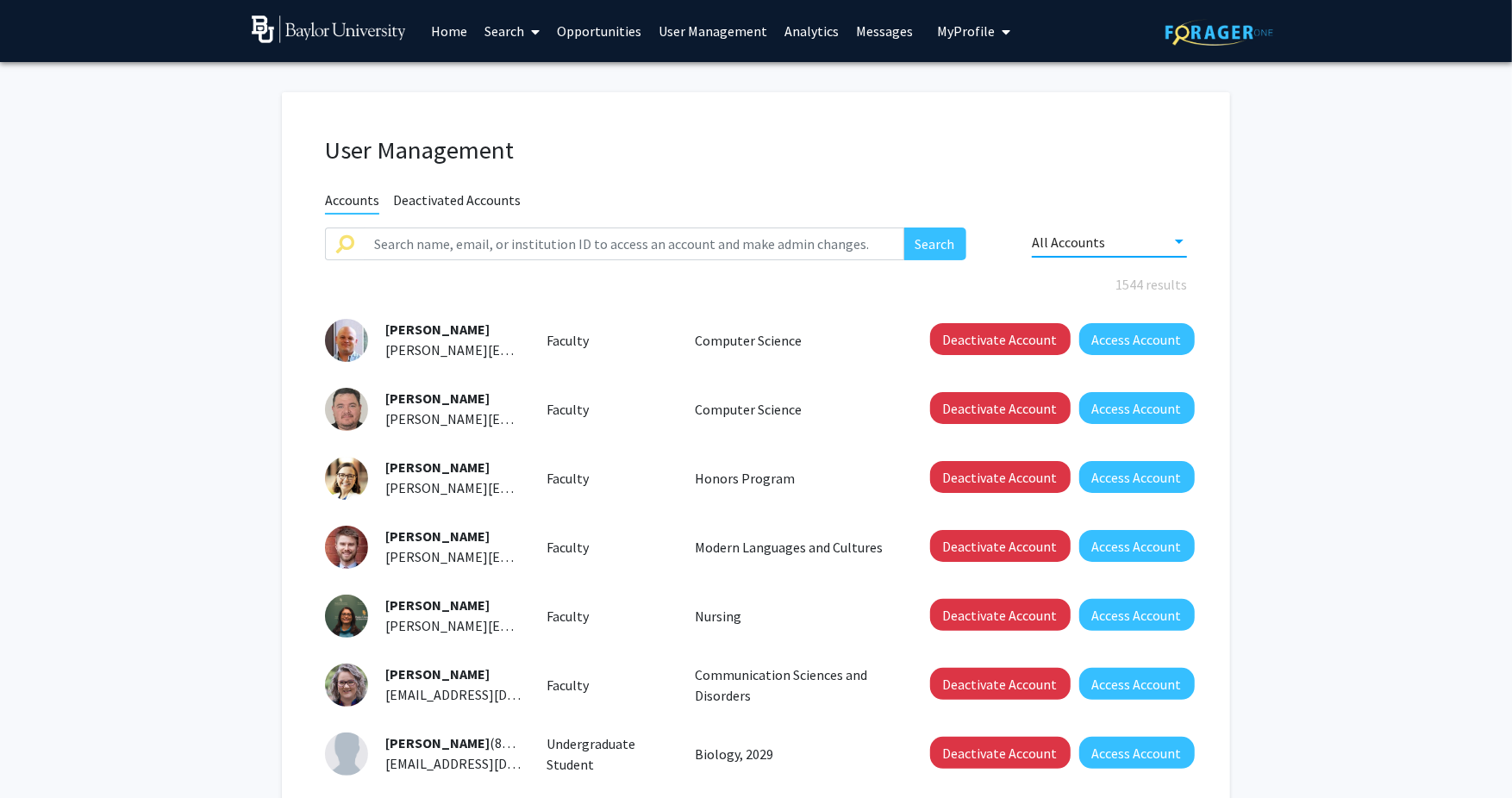
click at [1096, 235] on span "All Accounts" at bounding box center [1068, 242] width 73 height 18
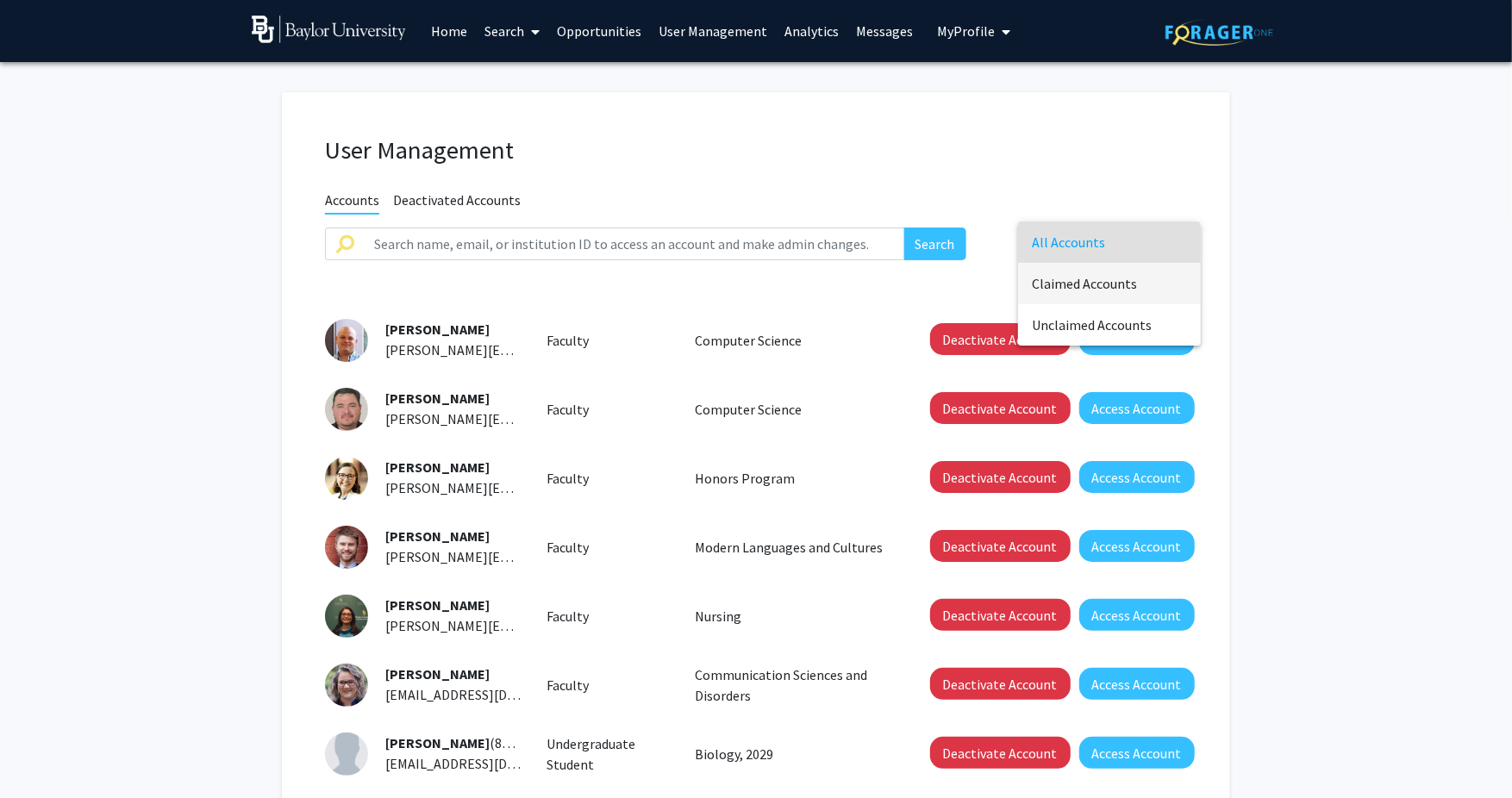
click at [1093, 276] on span "Claimed Accounts" at bounding box center [1109, 283] width 155 height 41
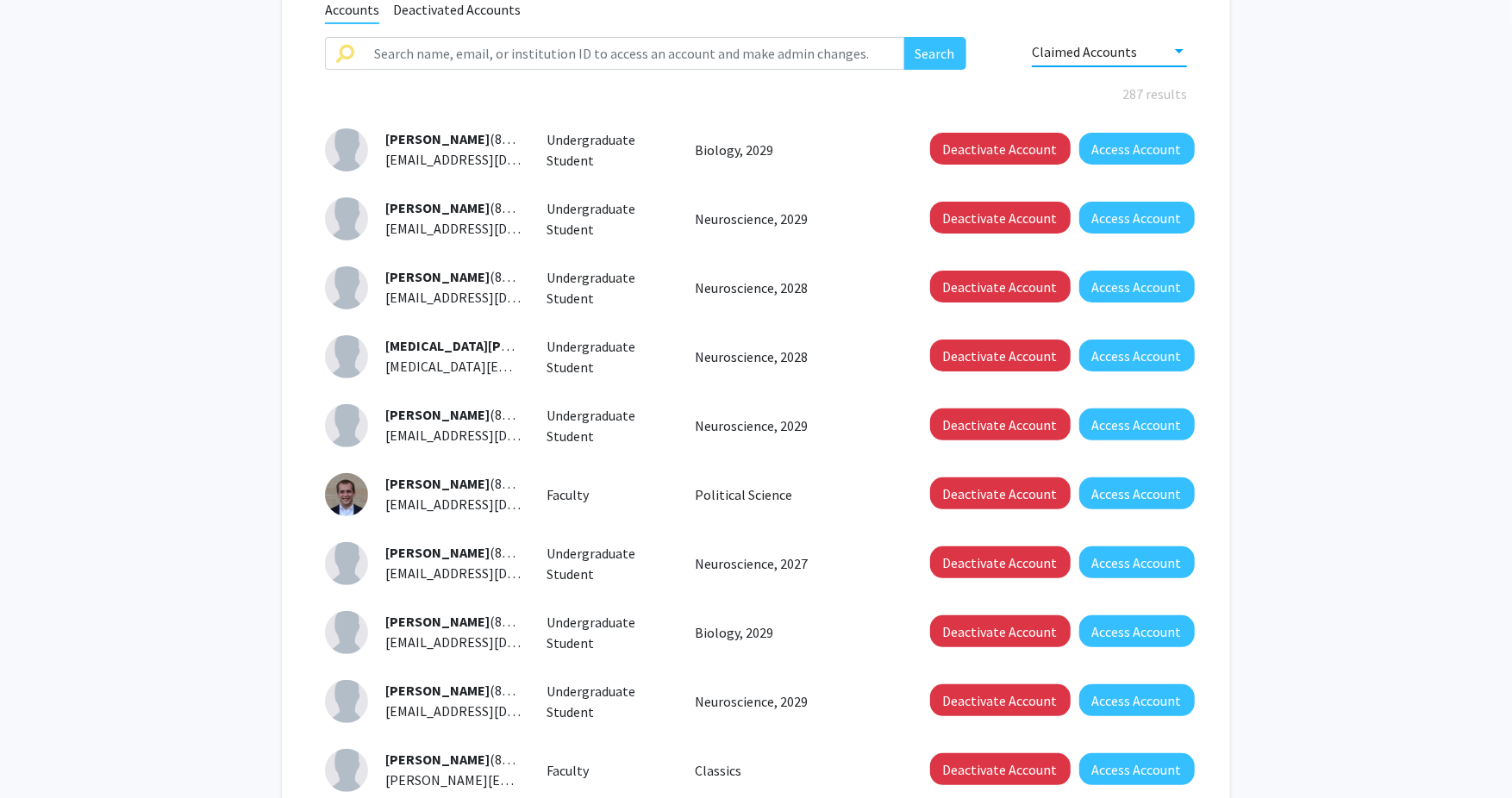
scroll to position [193, 0]
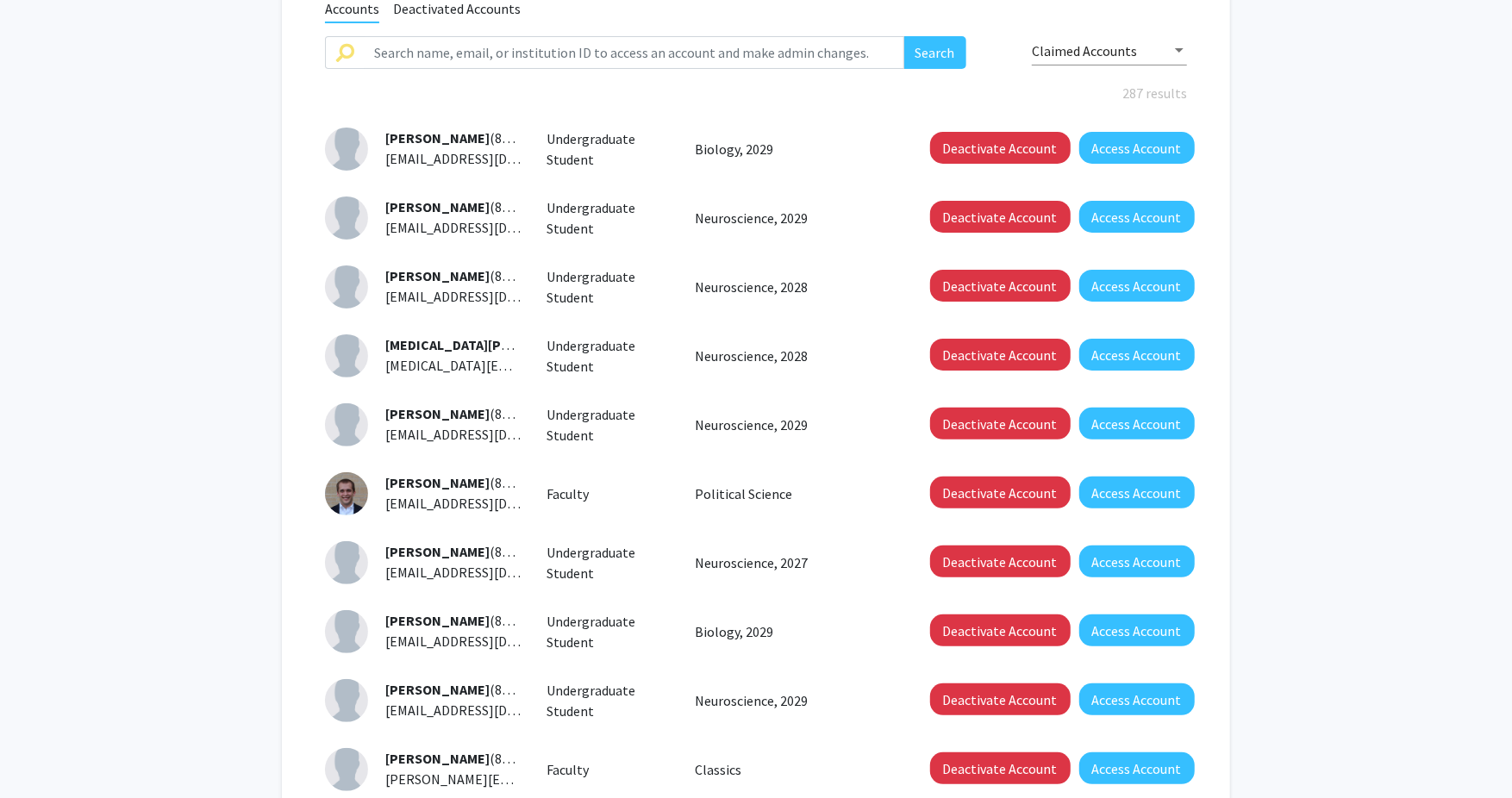
click at [968, 36] on div "Search" at bounding box center [644, 64] width 666 height 57
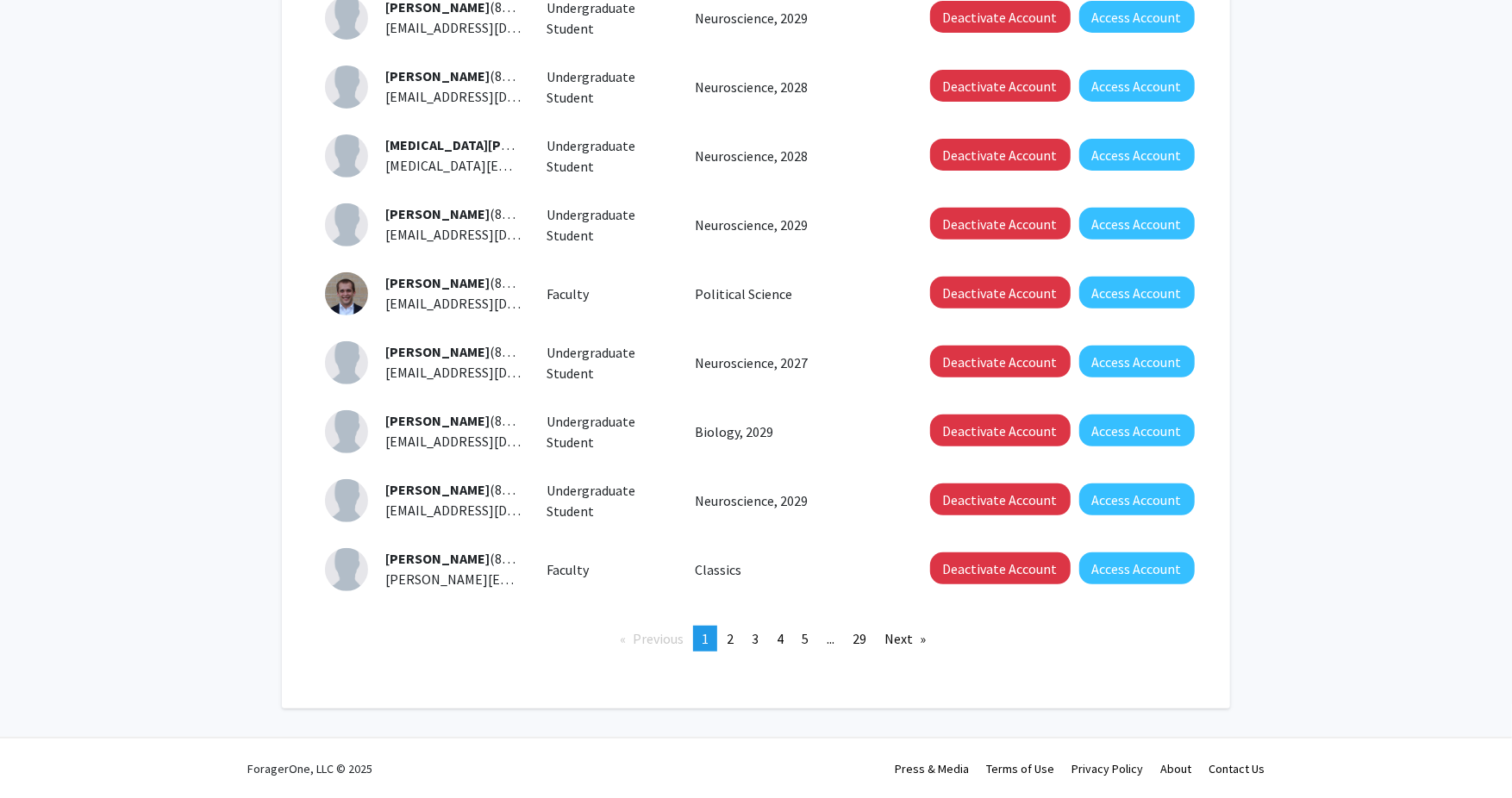
scroll to position [0, 0]
